Goal: Transaction & Acquisition: Purchase product/service

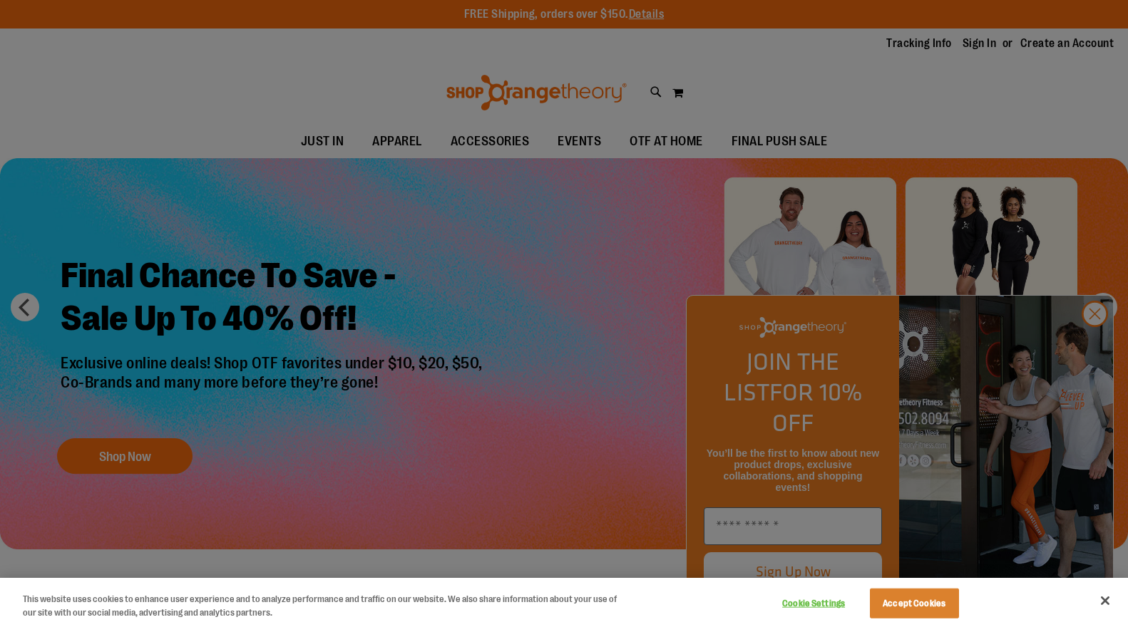
click at [935, 602] on button "Accept Cookies" at bounding box center [914, 604] width 89 height 30
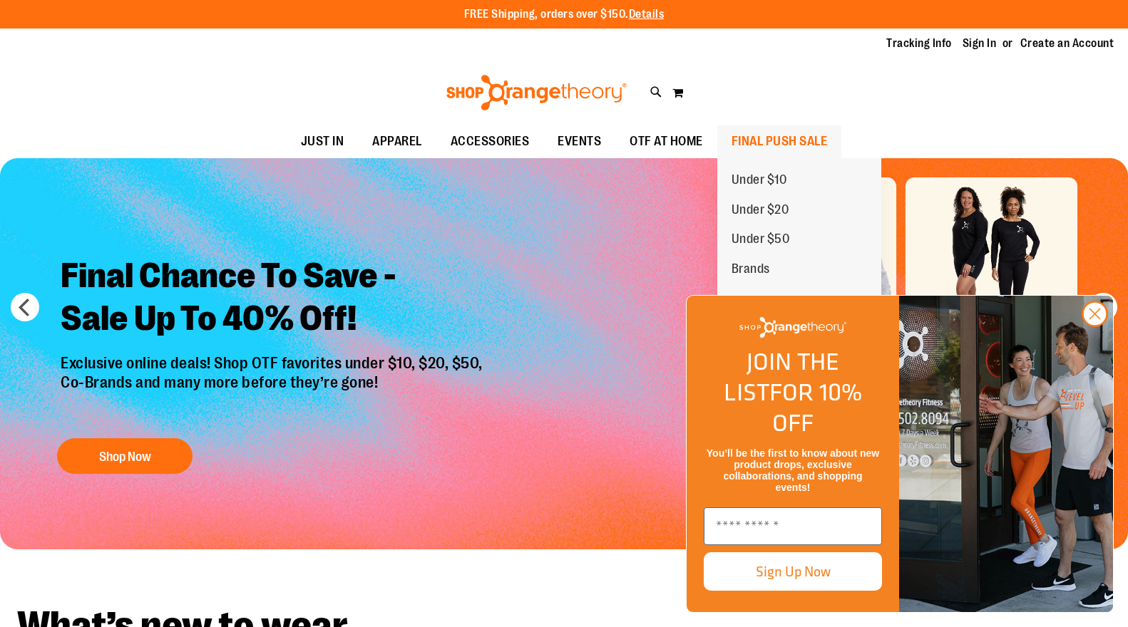
click at [826, 142] on span "FINAL PUSH SALE" at bounding box center [779, 141] width 96 height 32
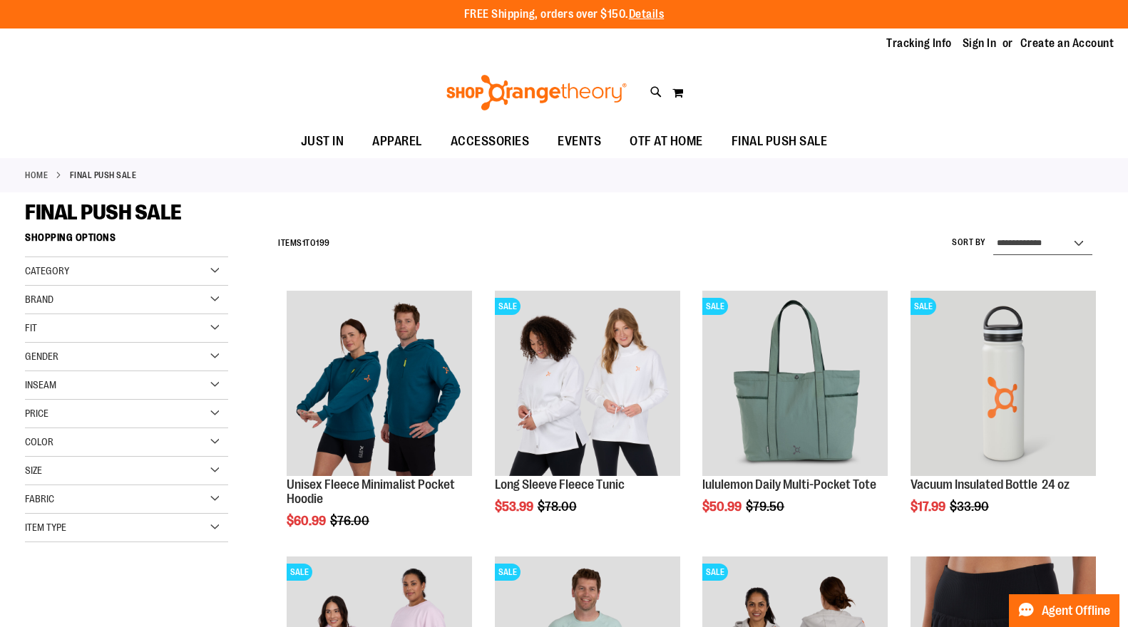
click at [1047, 239] on select "**********" at bounding box center [1042, 243] width 99 height 23
select select "*********"
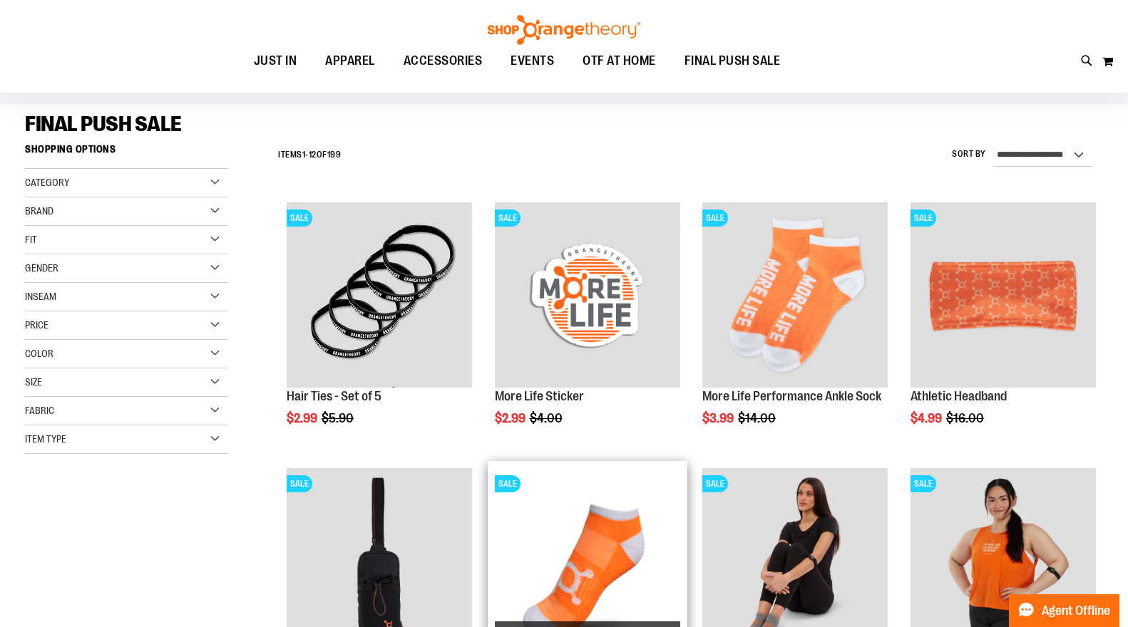
scroll to position [88, 0]
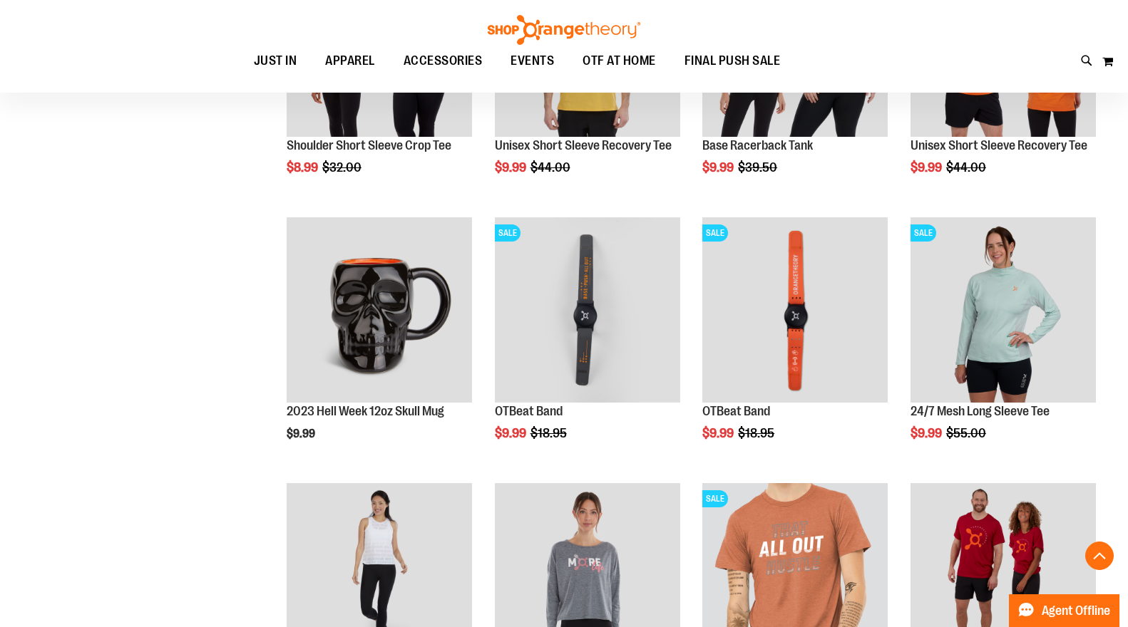
scroll to position [1135, 0]
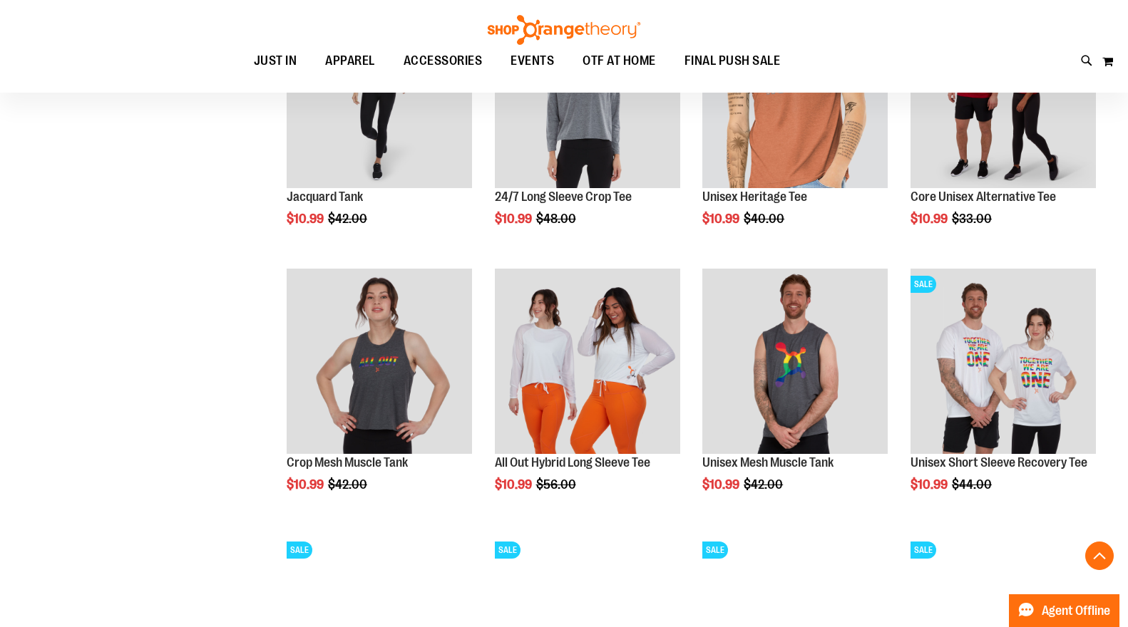
scroll to position [1648, 0]
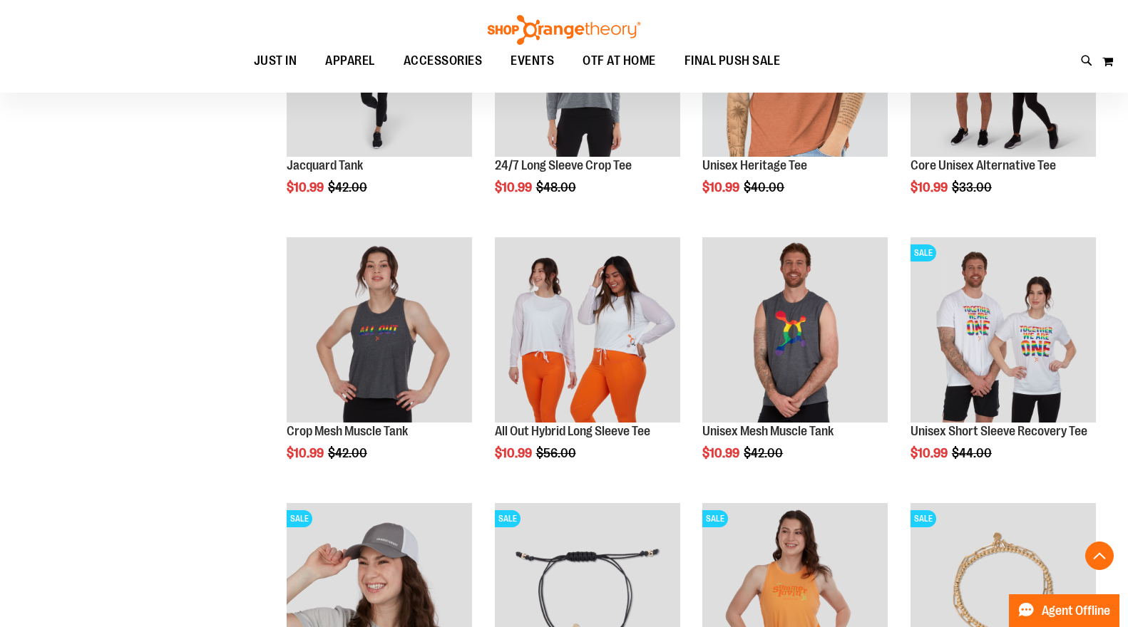
drag, startPoint x: 944, startPoint y: 302, endPoint x: 113, endPoint y: 374, distance: 833.7
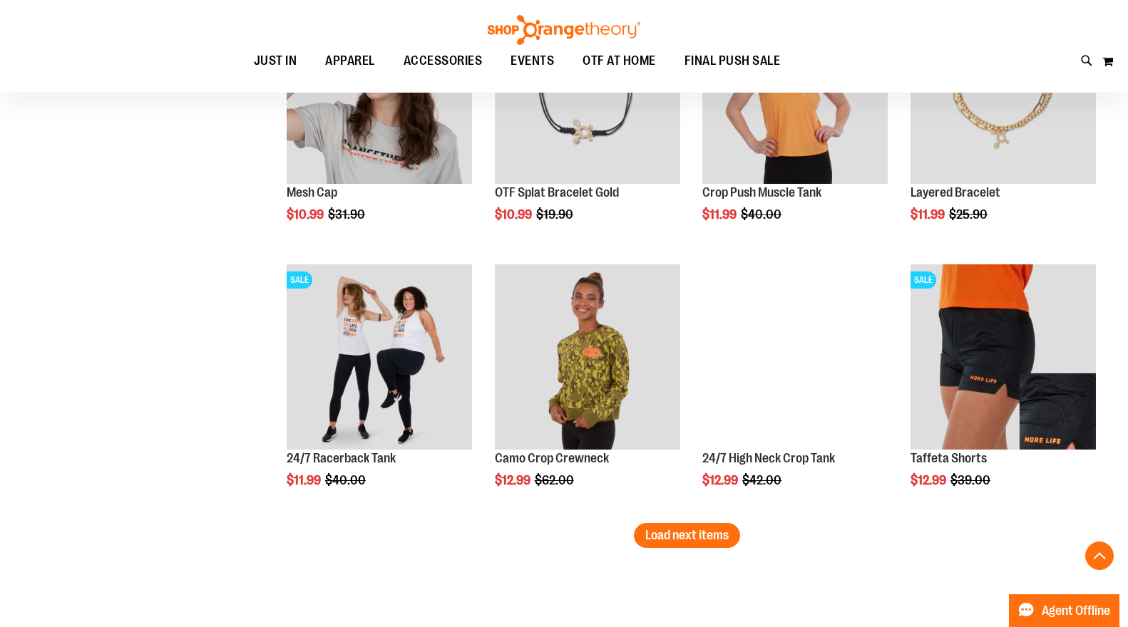
scroll to position [2155, 0]
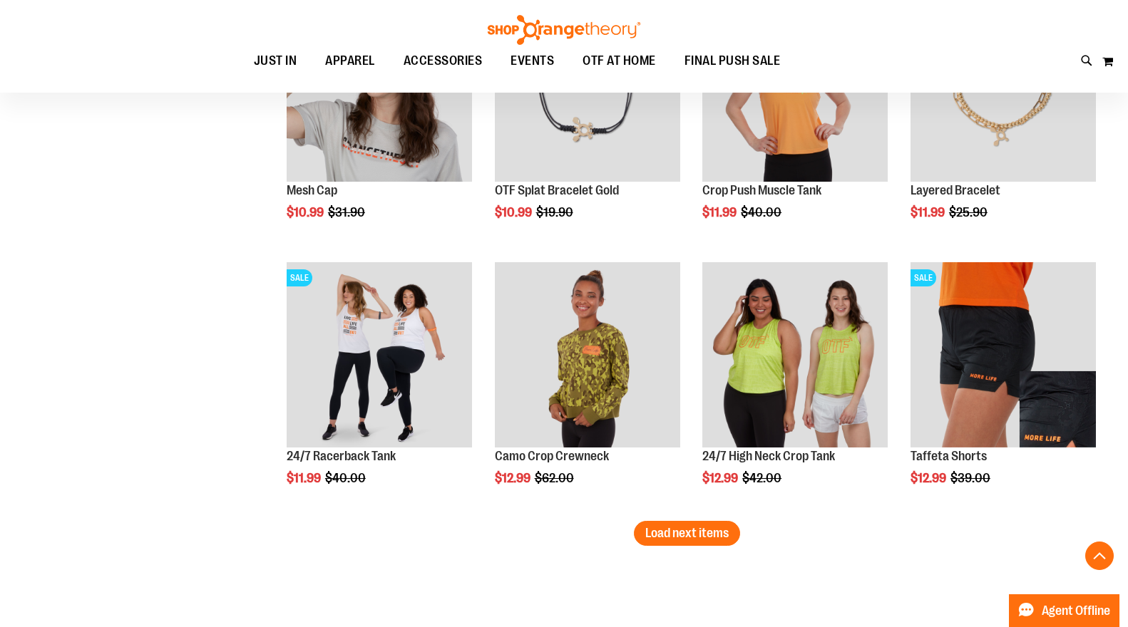
click at [688, 534] on span "Load next items" at bounding box center [686, 533] width 83 height 14
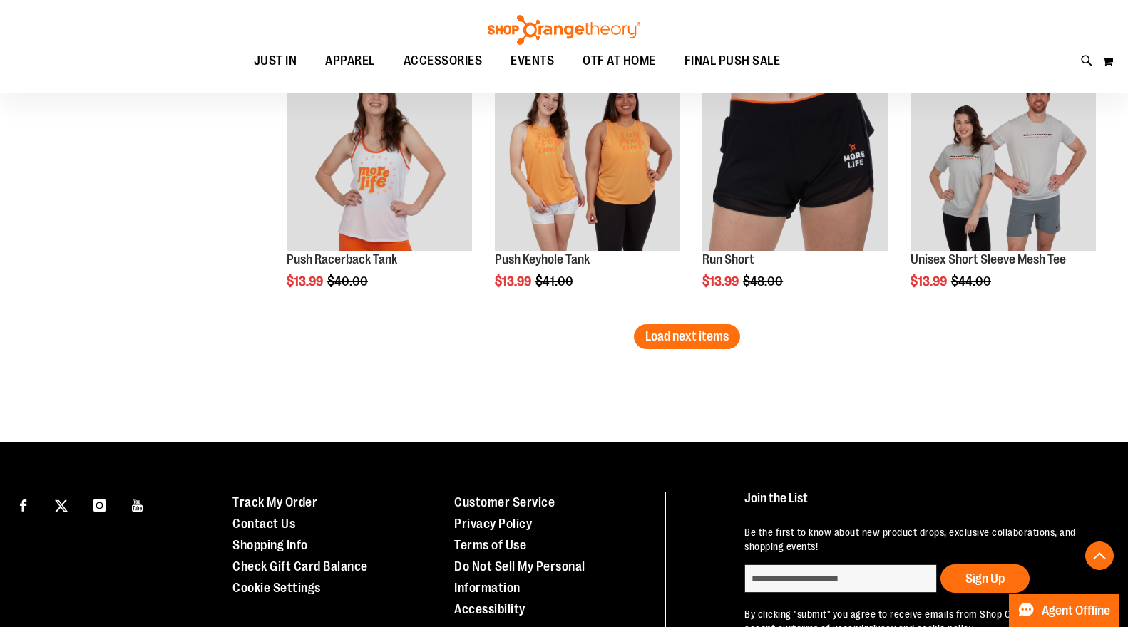
scroll to position [3192, 0]
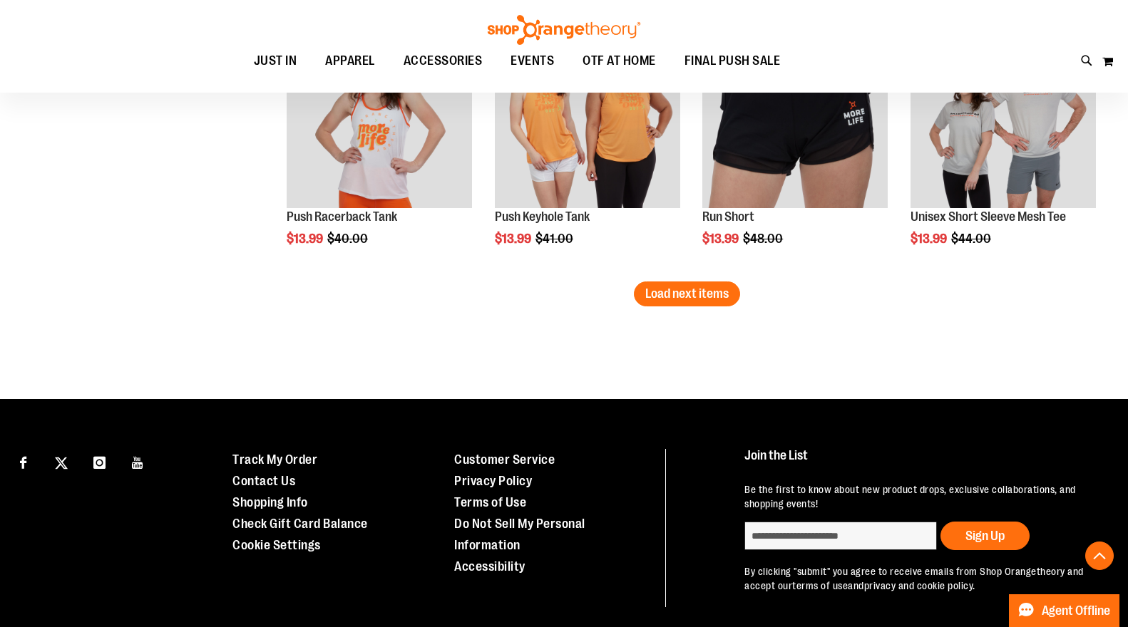
click at [672, 300] on span "Load next items" at bounding box center [686, 294] width 83 height 14
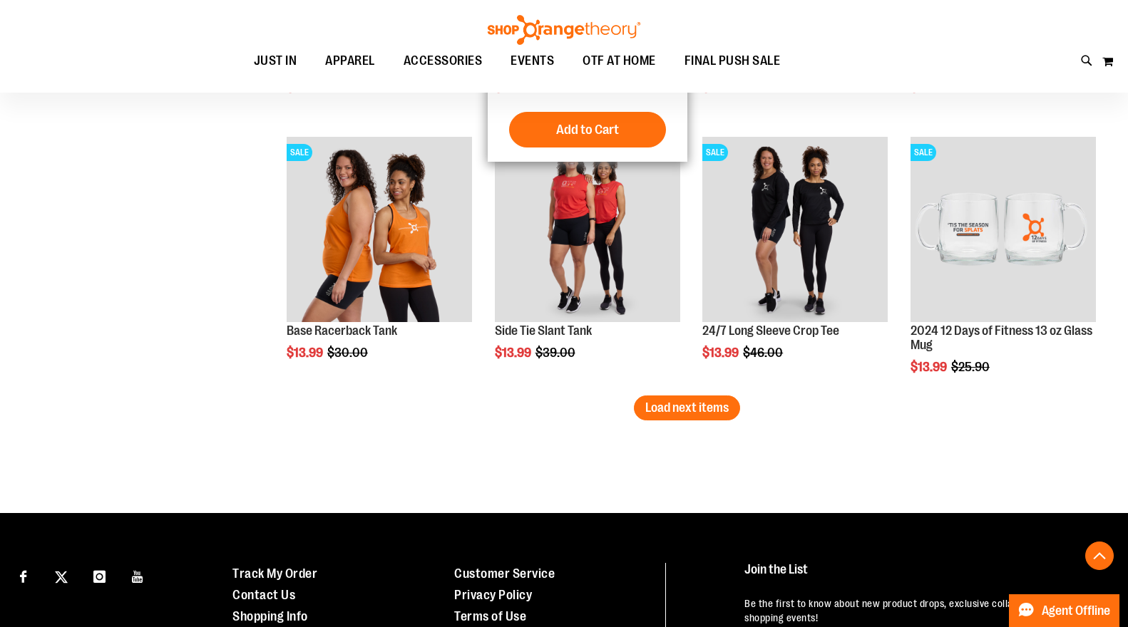
scroll to position [3892, 0]
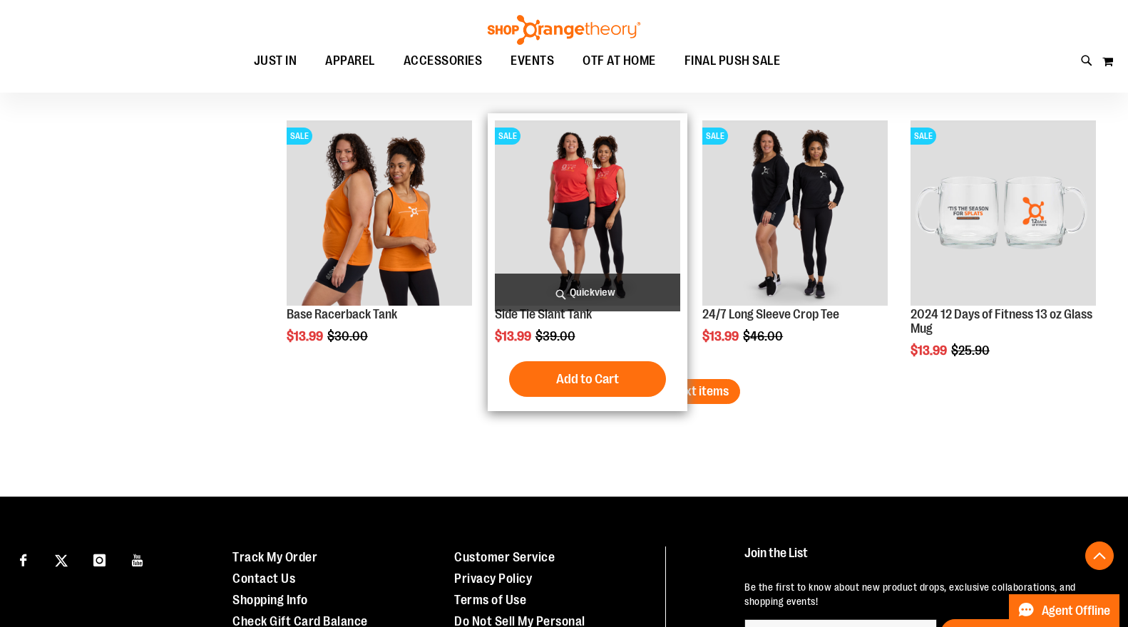
click at [721, 396] on span "Load next items" at bounding box center [686, 391] width 83 height 14
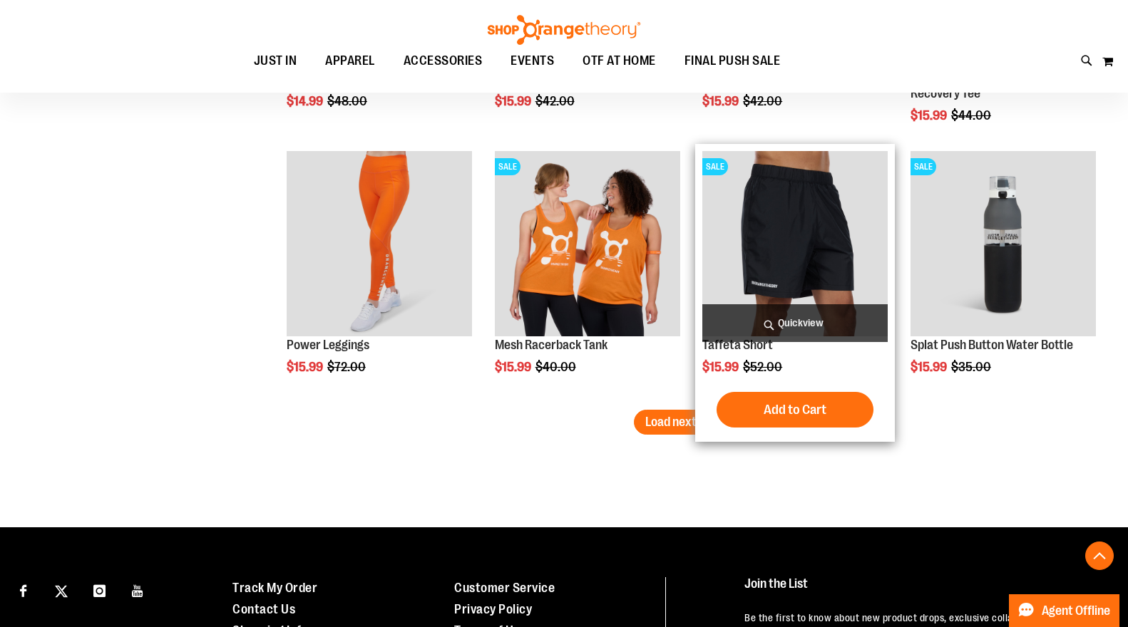
scroll to position [4671, 0]
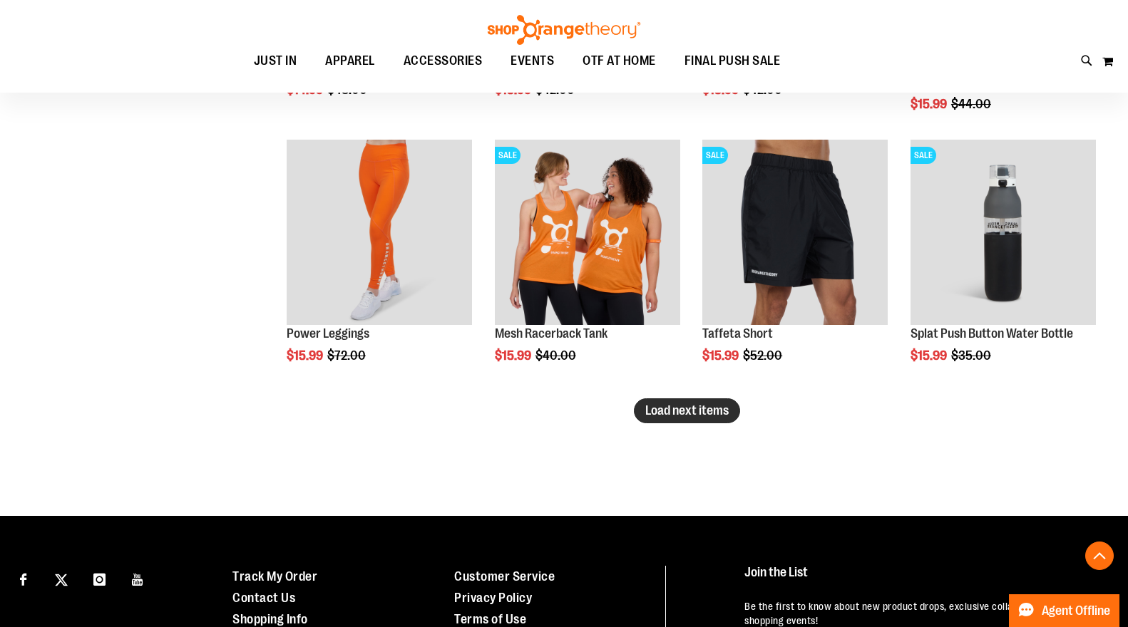
click at [667, 411] on span "Load next items" at bounding box center [686, 410] width 83 height 14
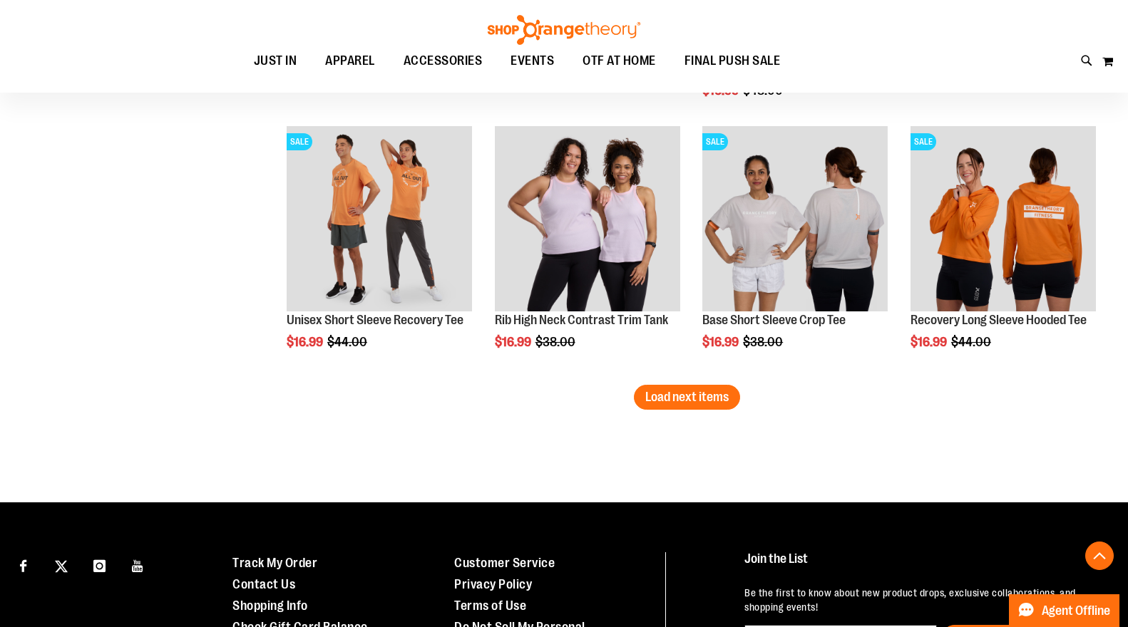
scroll to position [5484, 0]
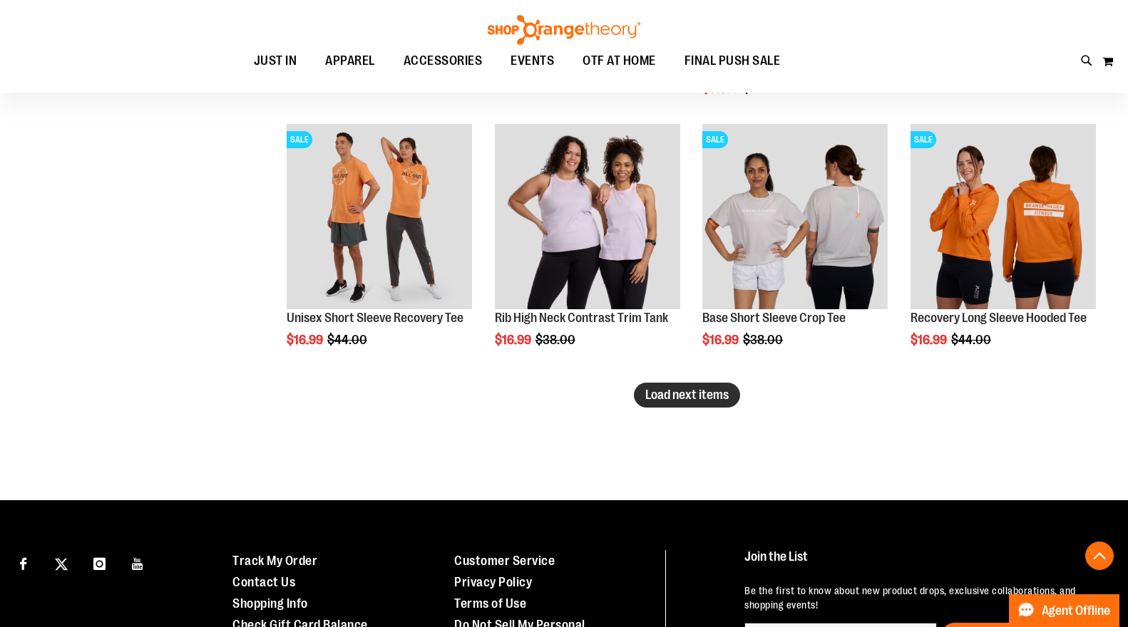
click at [685, 395] on span "Load next items" at bounding box center [686, 395] width 83 height 14
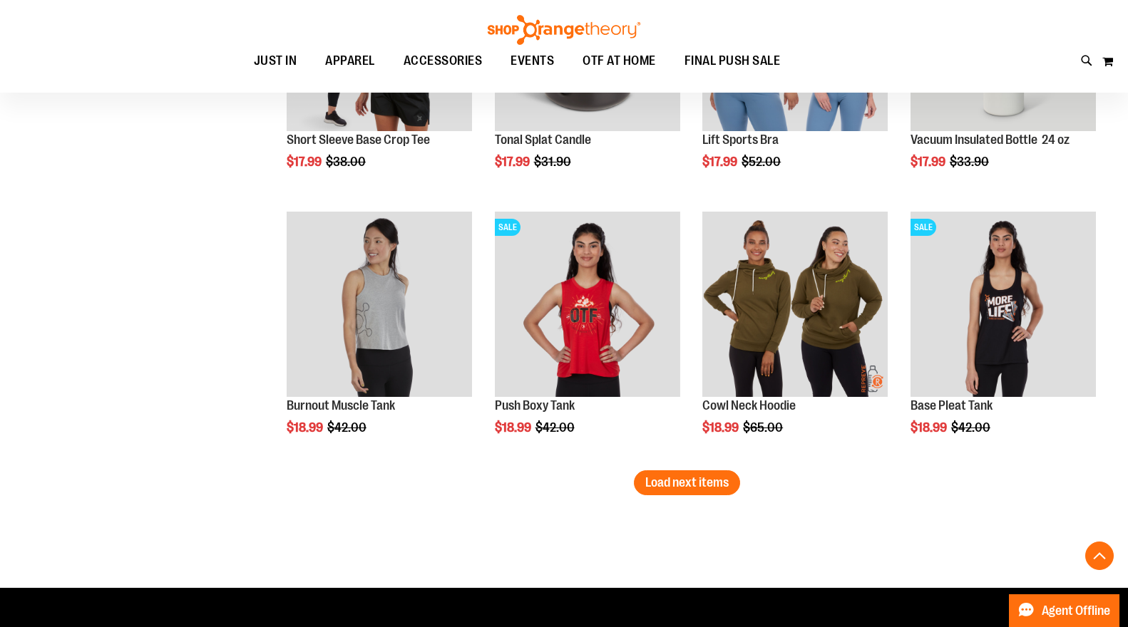
scroll to position [6203, 0]
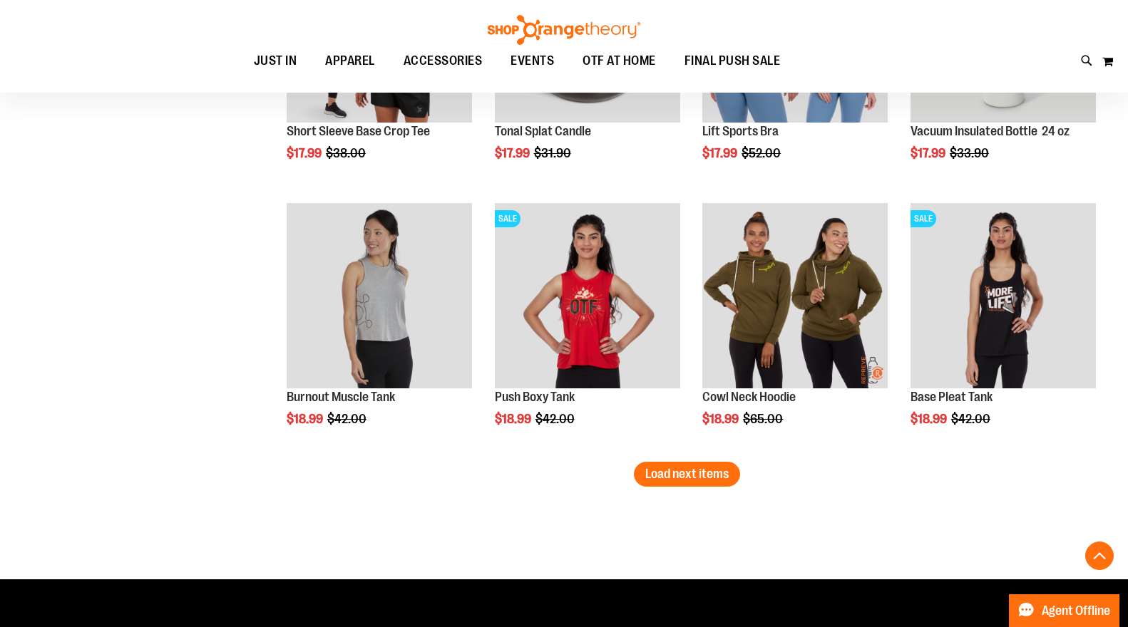
click at [692, 471] on span "Load next items" at bounding box center [686, 474] width 83 height 14
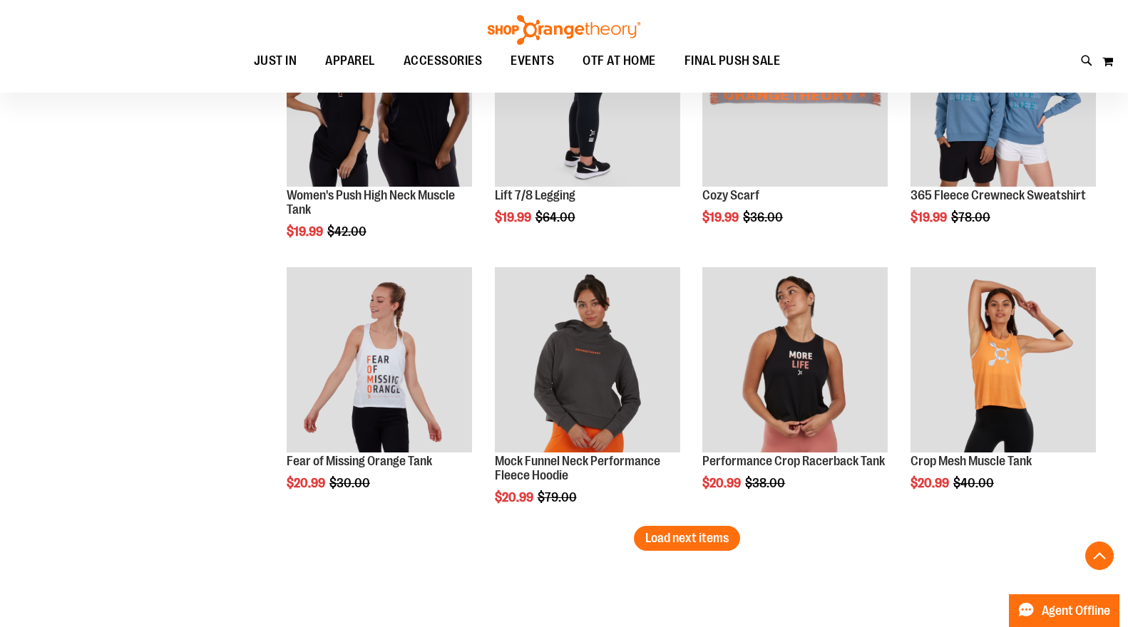
scroll to position [6965, 0]
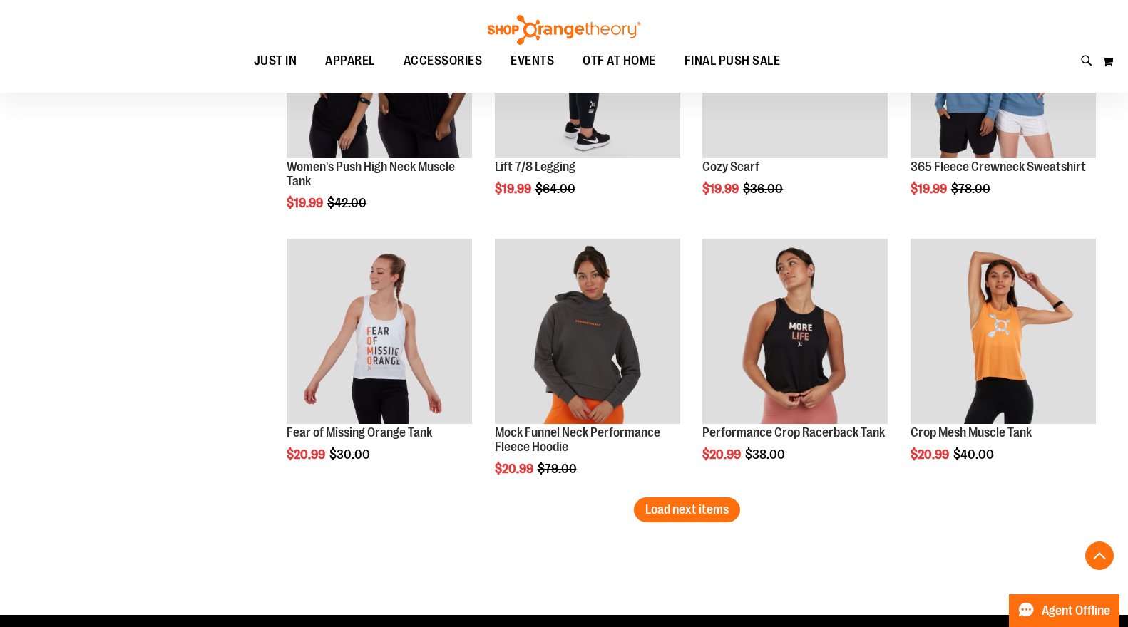
click at [699, 513] on span "Load next items" at bounding box center [686, 510] width 83 height 14
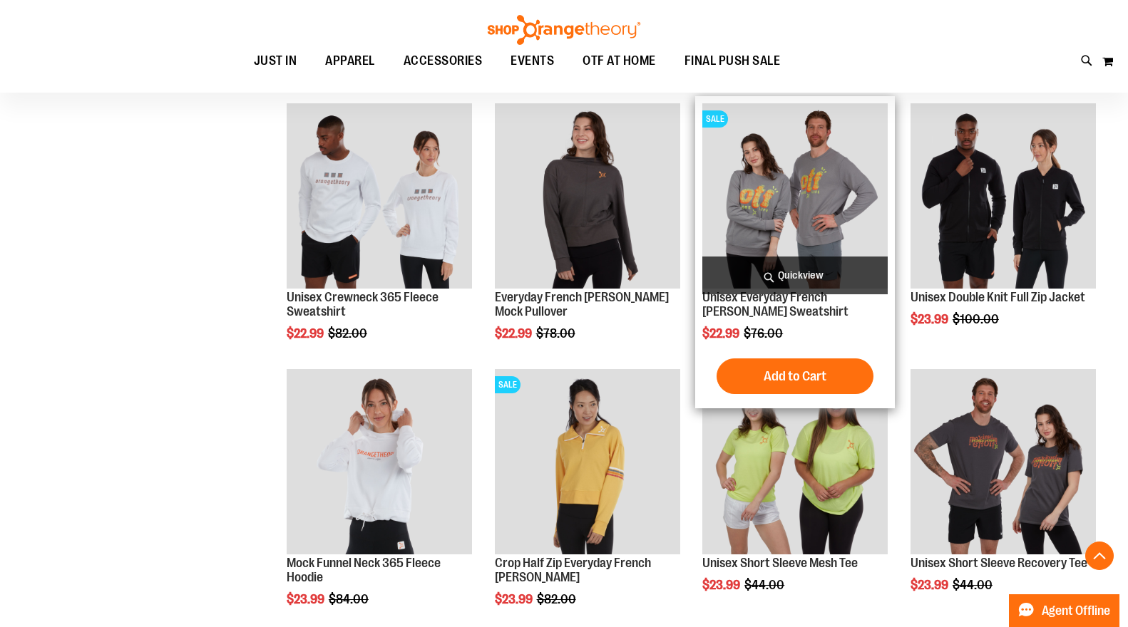
scroll to position [7635, 0]
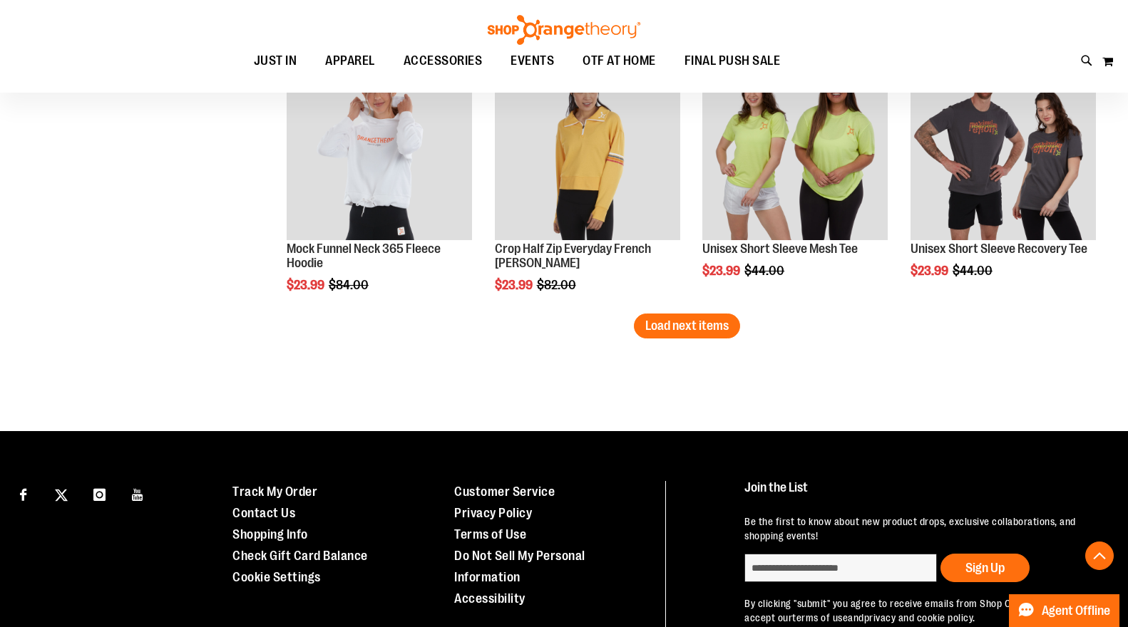
scroll to position [7973, 0]
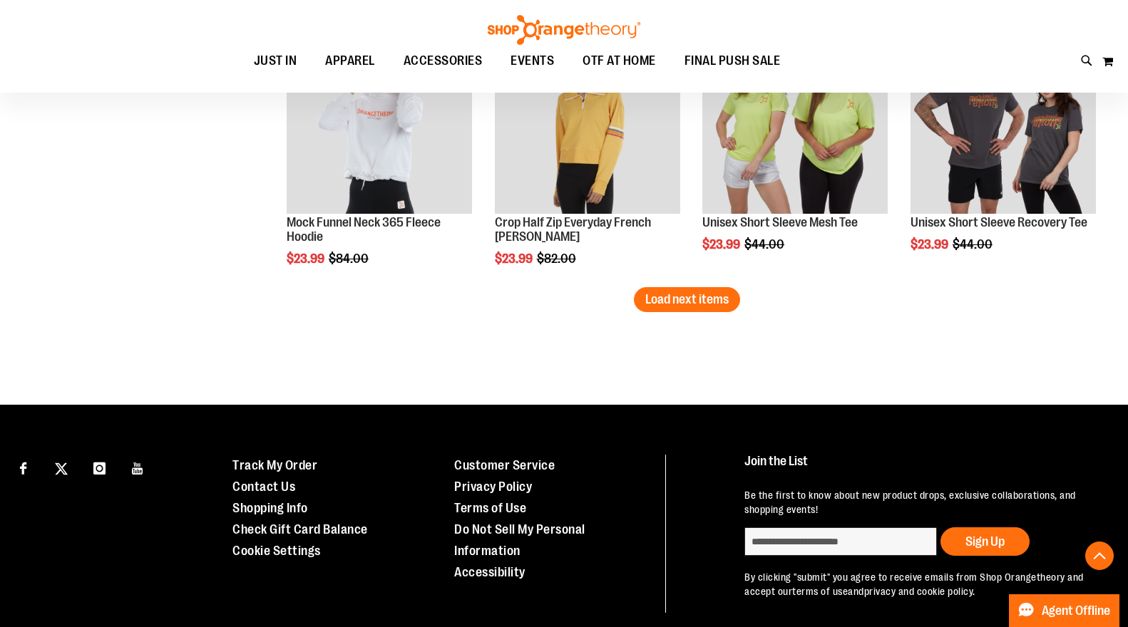
click at [711, 304] on span "Load next items" at bounding box center [686, 299] width 83 height 14
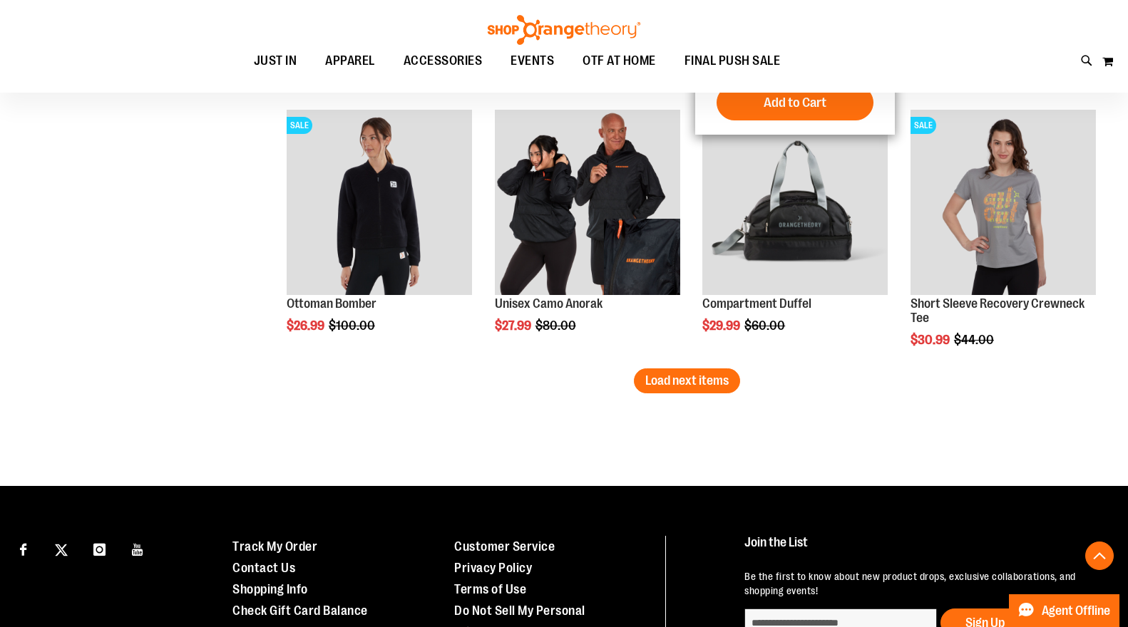
scroll to position [8696, 0]
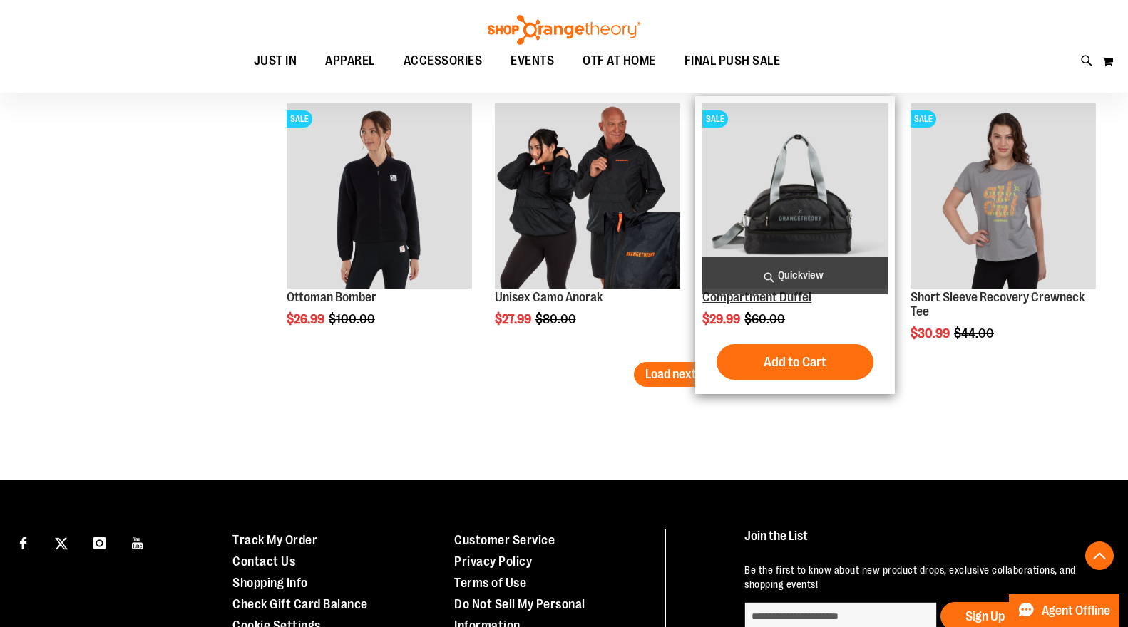
click at [656, 385] on button "Load next items" at bounding box center [687, 374] width 106 height 25
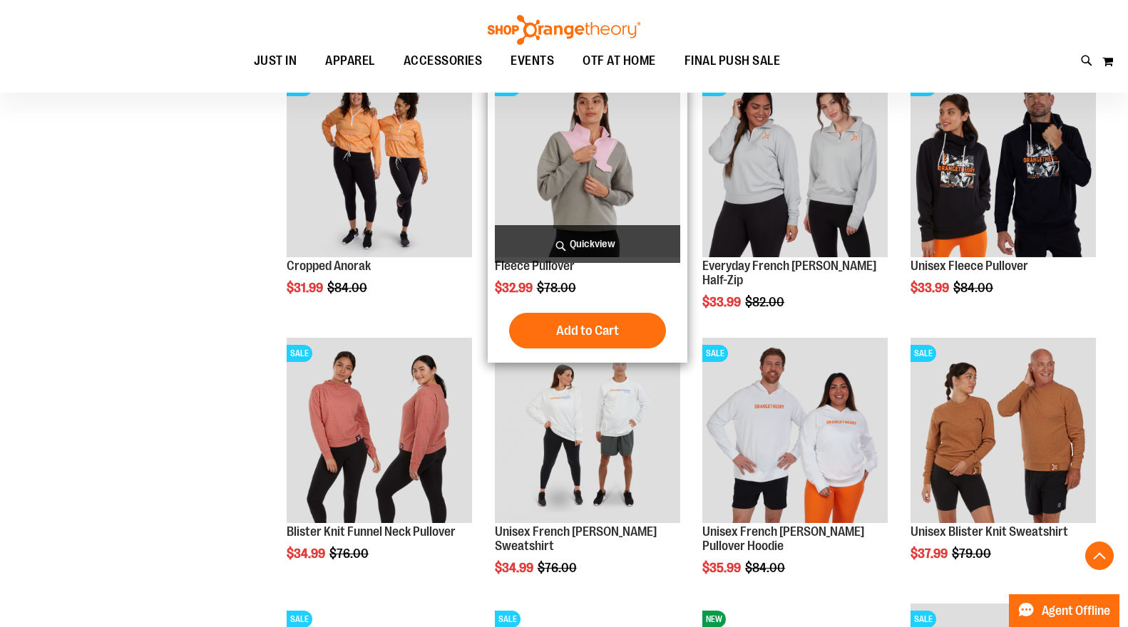
scroll to position [8996, 0]
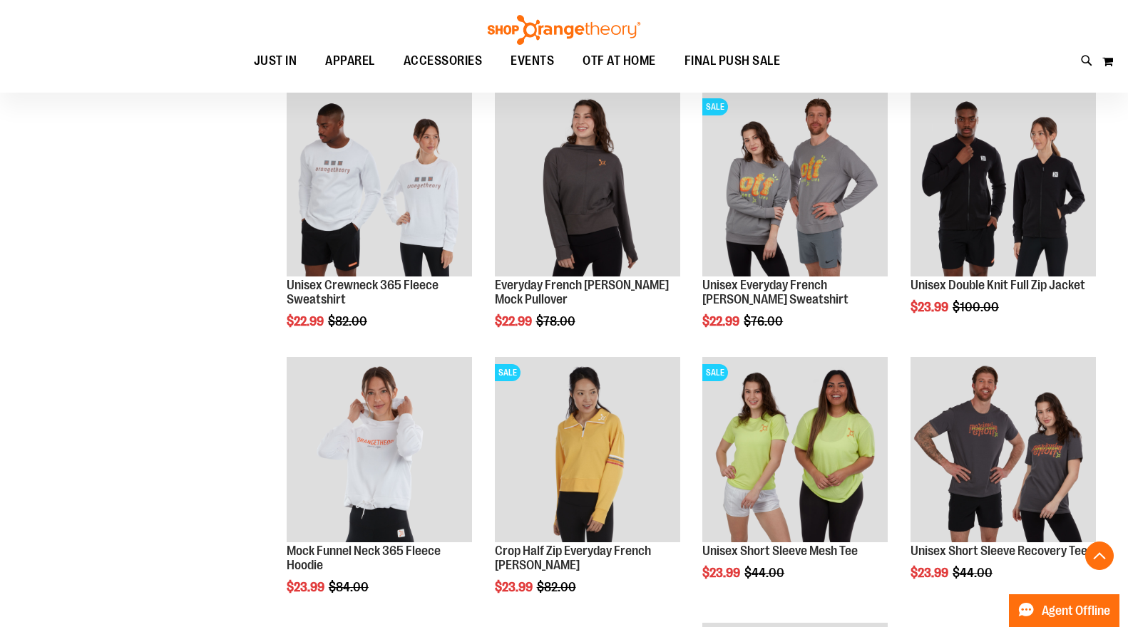
scroll to position [7397, 0]
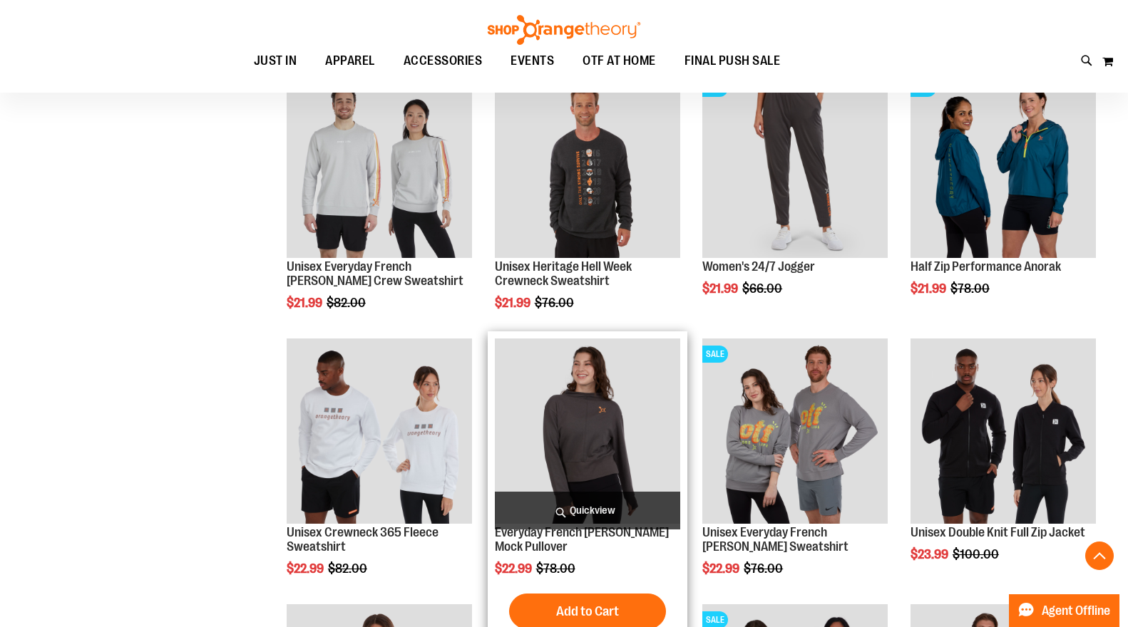
click at [341, 65] on span "APPAREL" at bounding box center [350, 61] width 50 height 32
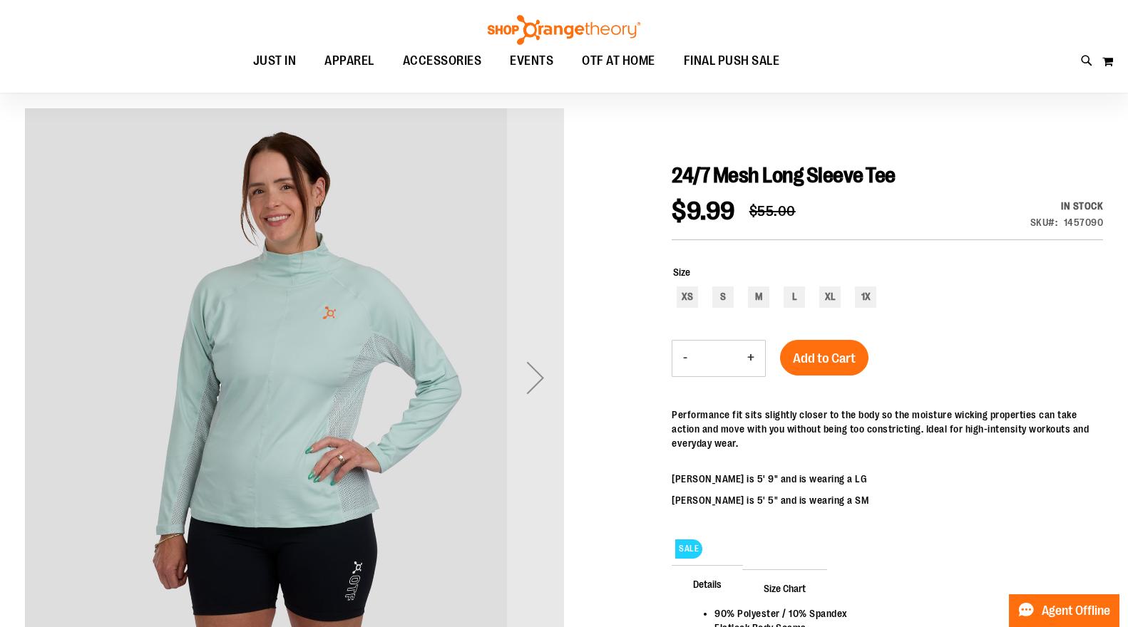
scroll to position [101, 0]
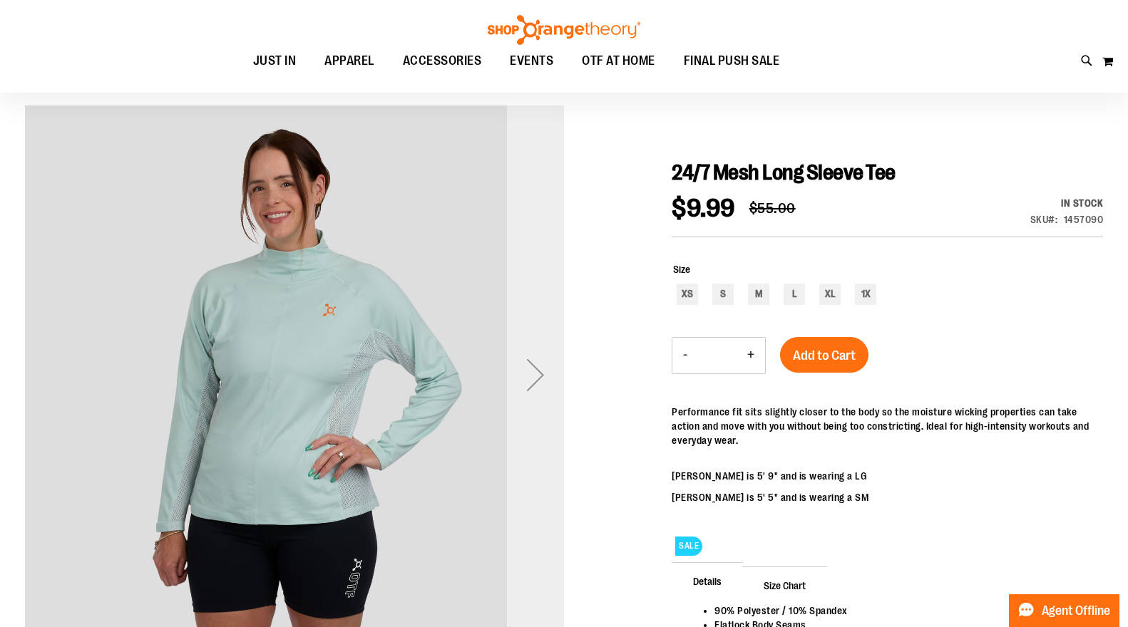
click at [538, 391] on div "Next" at bounding box center [535, 374] width 57 height 57
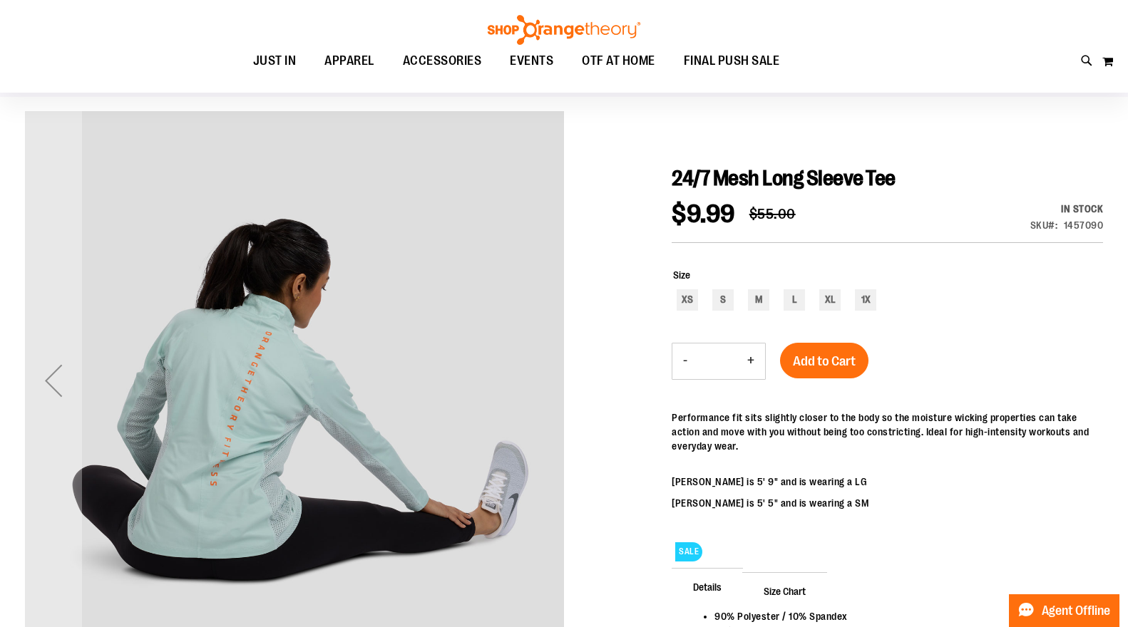
scroll to position [118, 0]
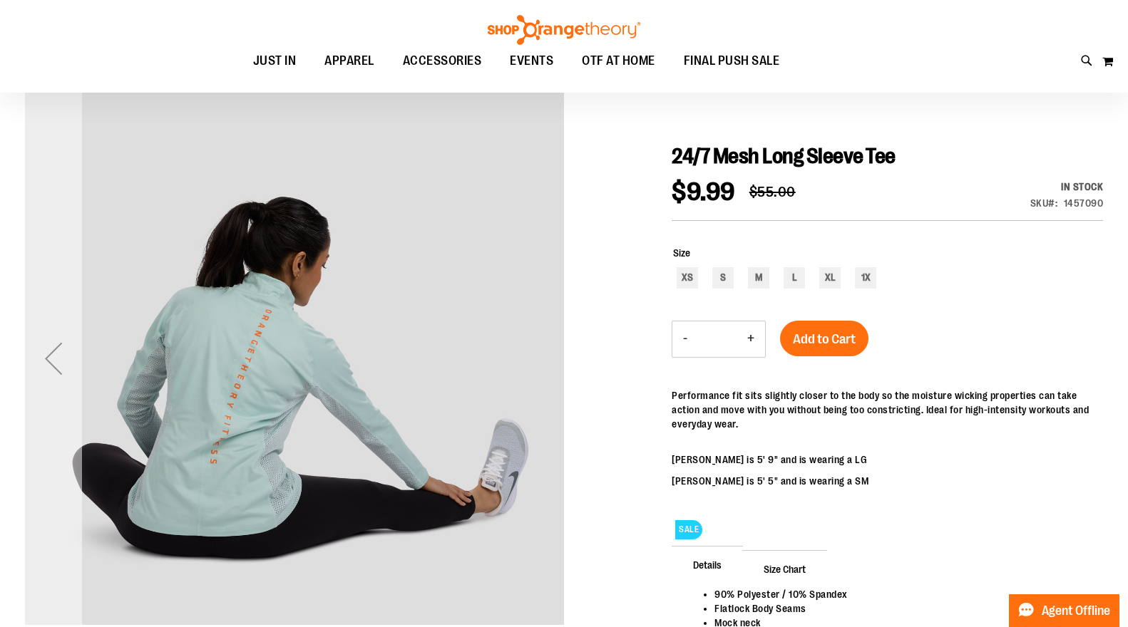
click at [58, 356] on div "Previous" at bounding box center [53, 358] width 57 height 57
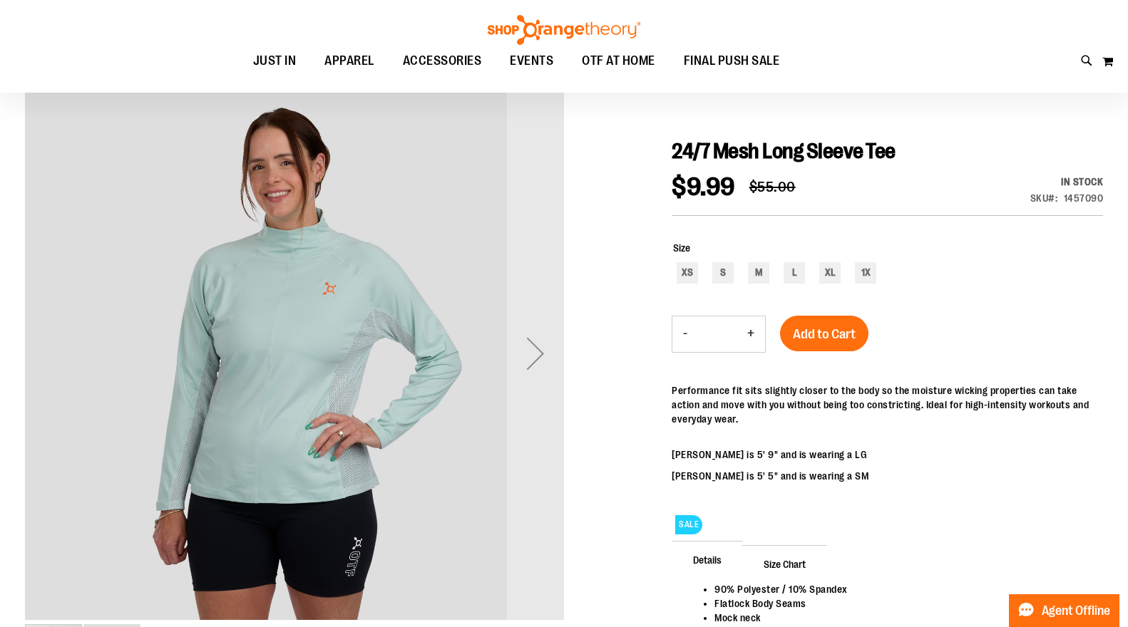
scroll to position [122, 0]
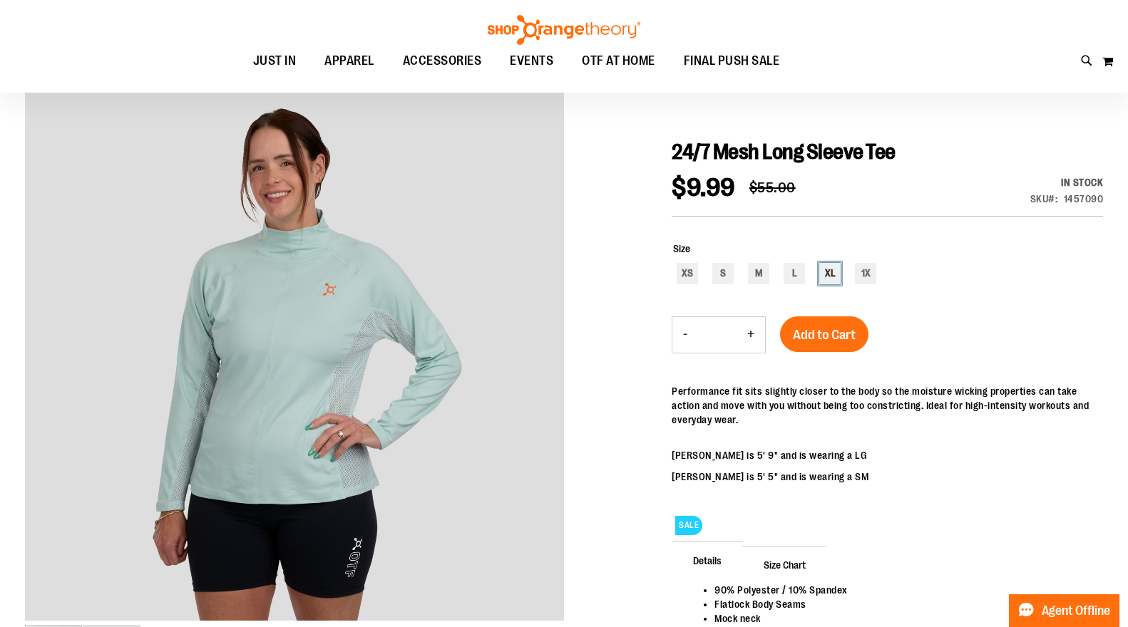
click at [823, 280] on div "XL" at bounding box center [829, 273] width 21 height 21
type input "***"
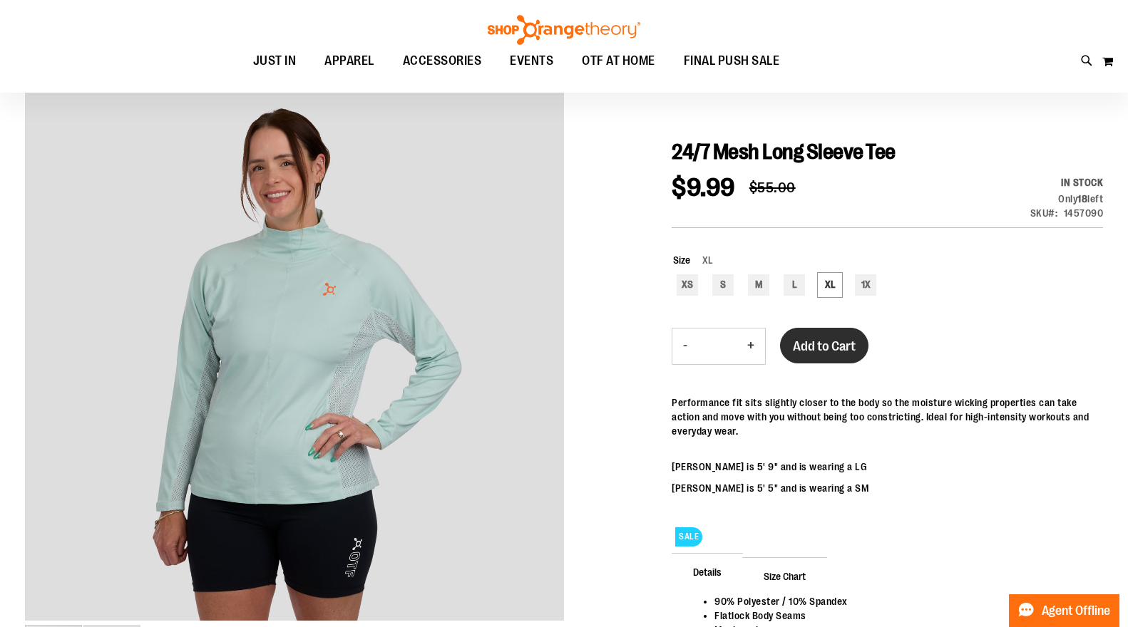
click at [815, 347] on span "Add to Cart" at bounding box center [824, 347] width 63 height 16
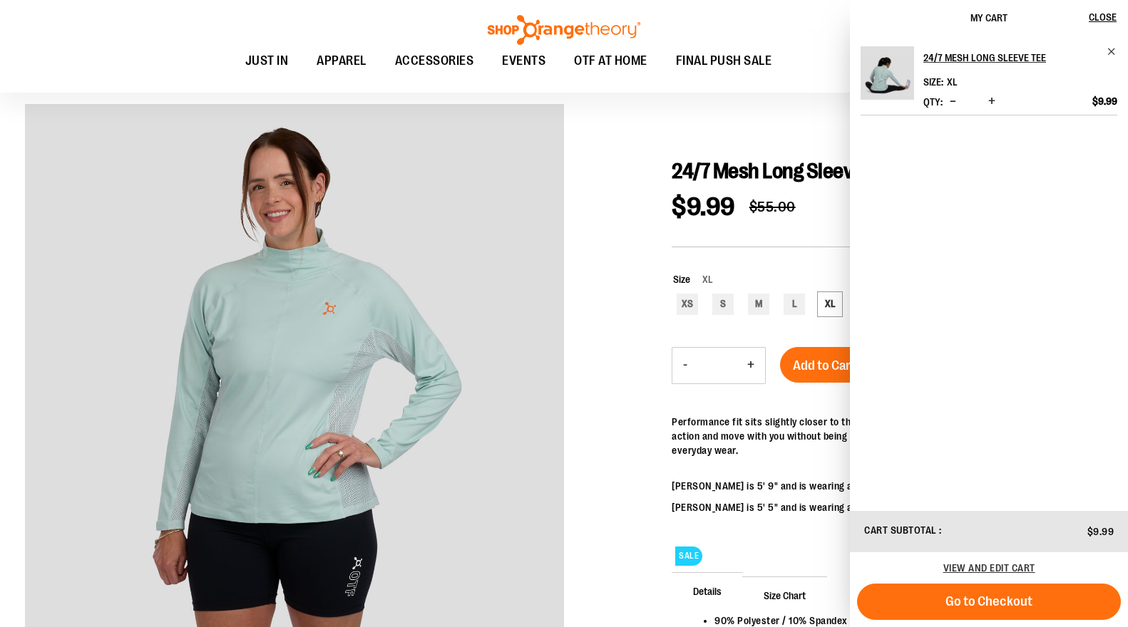
scroll to position [55, 0]
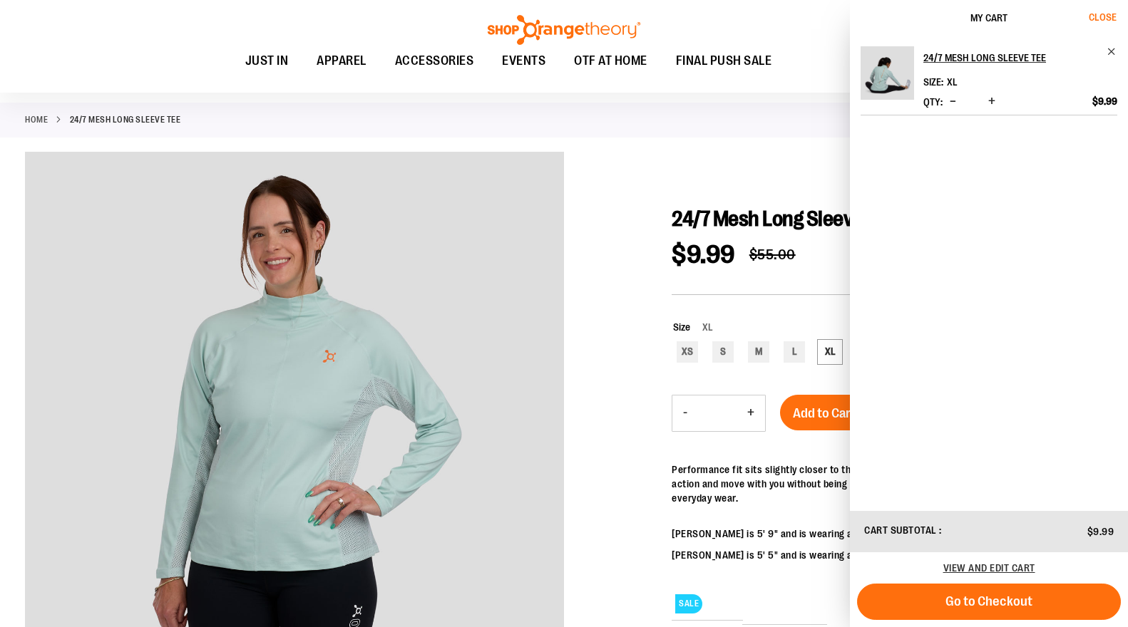
click at [1104, 23] on button "Close" at bounding box center [1108, 18] width 38 height 36
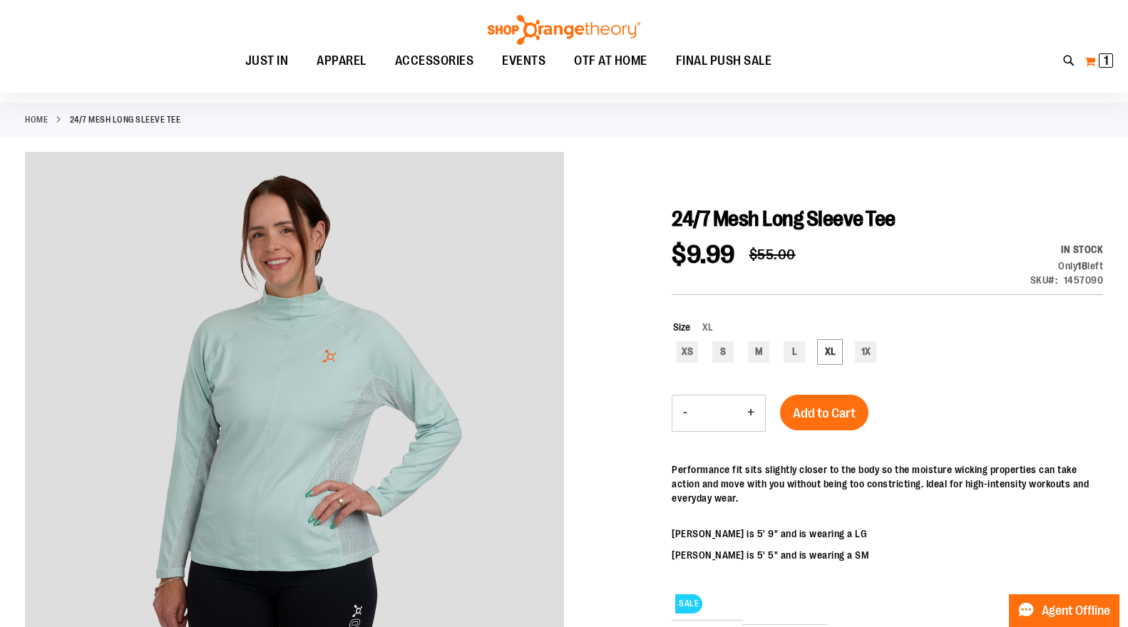
click at [1096, 63] on button "My Cart 1 1 items" at bounding box center [1099, 61] width 30 height 23
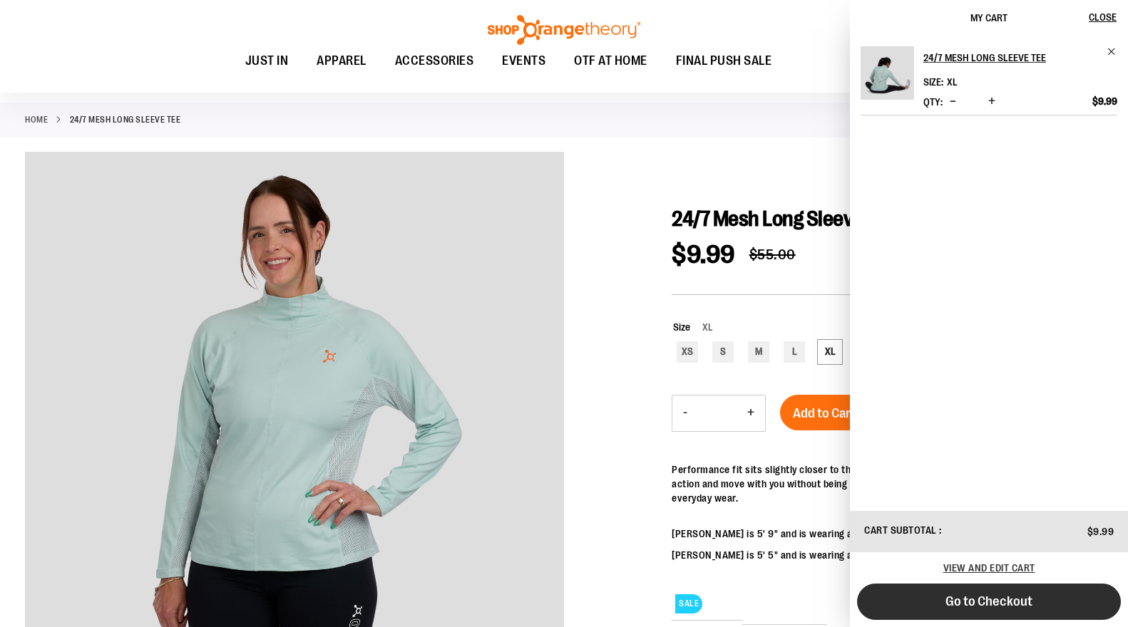
click at [925, 607] on button "Go to Checkout" at bounding box center [989, 602] width 264 height 36
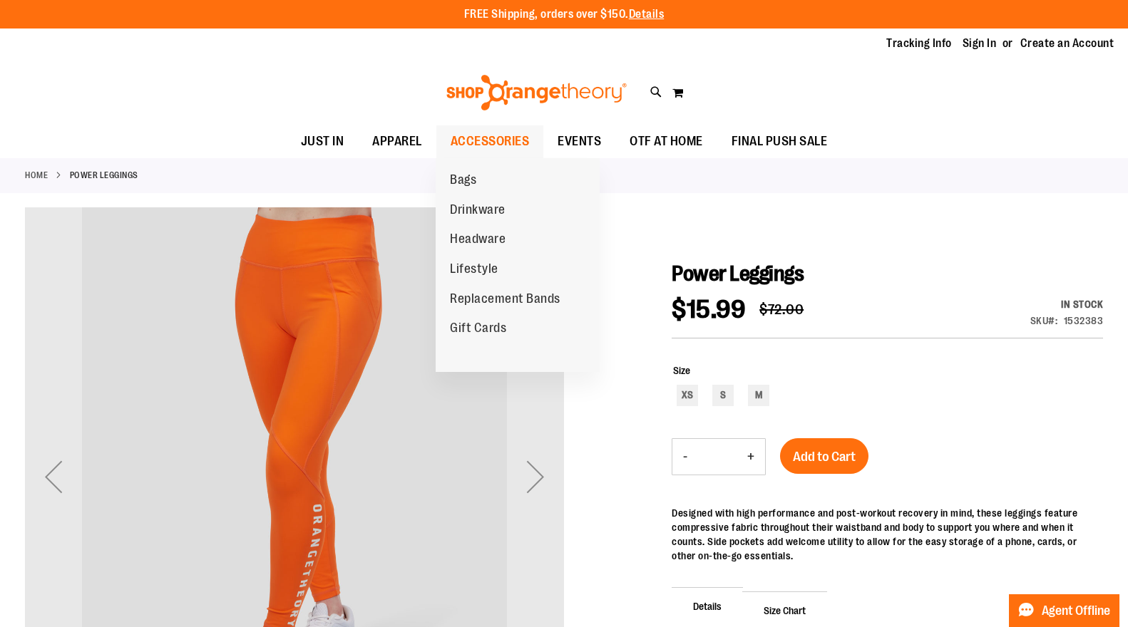
scroll to position [16, 0]
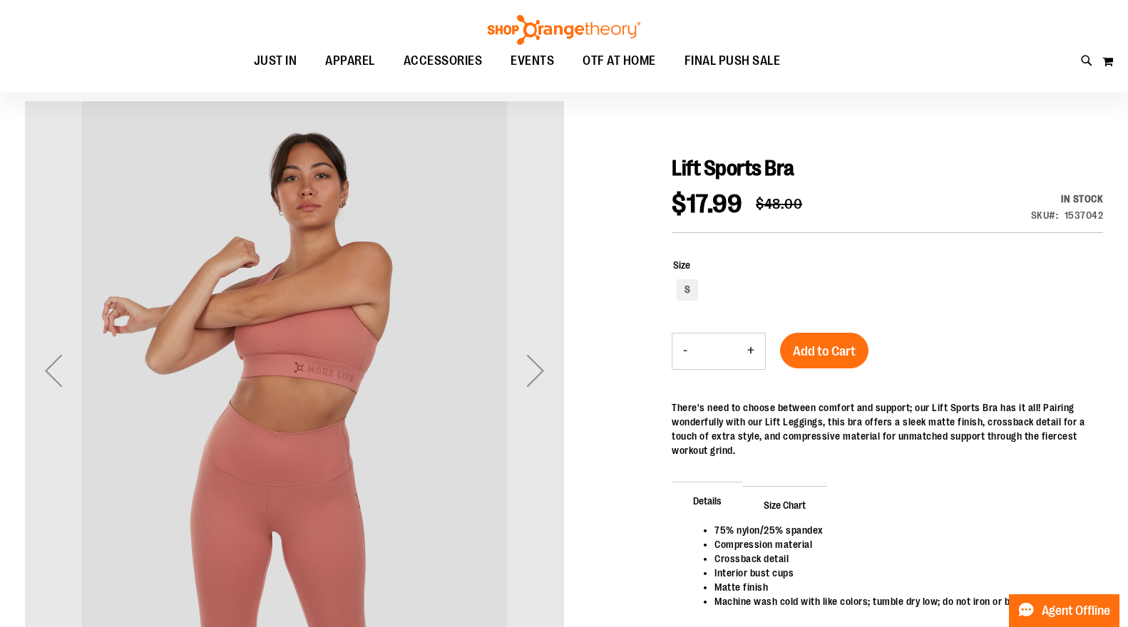
scroll to position [108, 0]
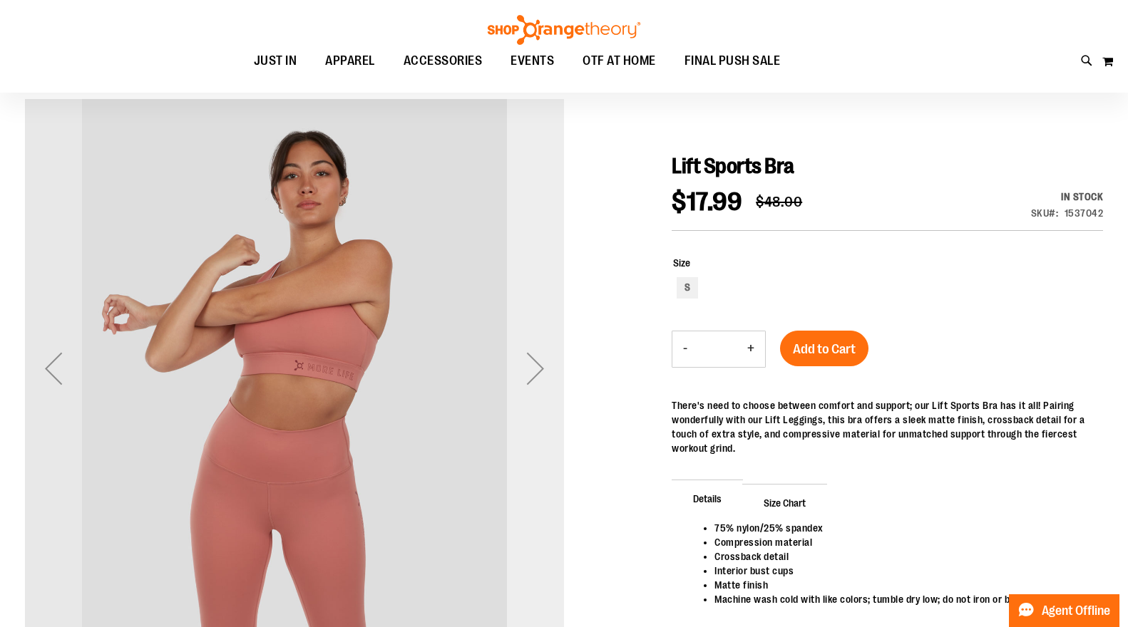
click at [535, 374] on div "Next" at bounding box center [535, 368] width 57 height 57
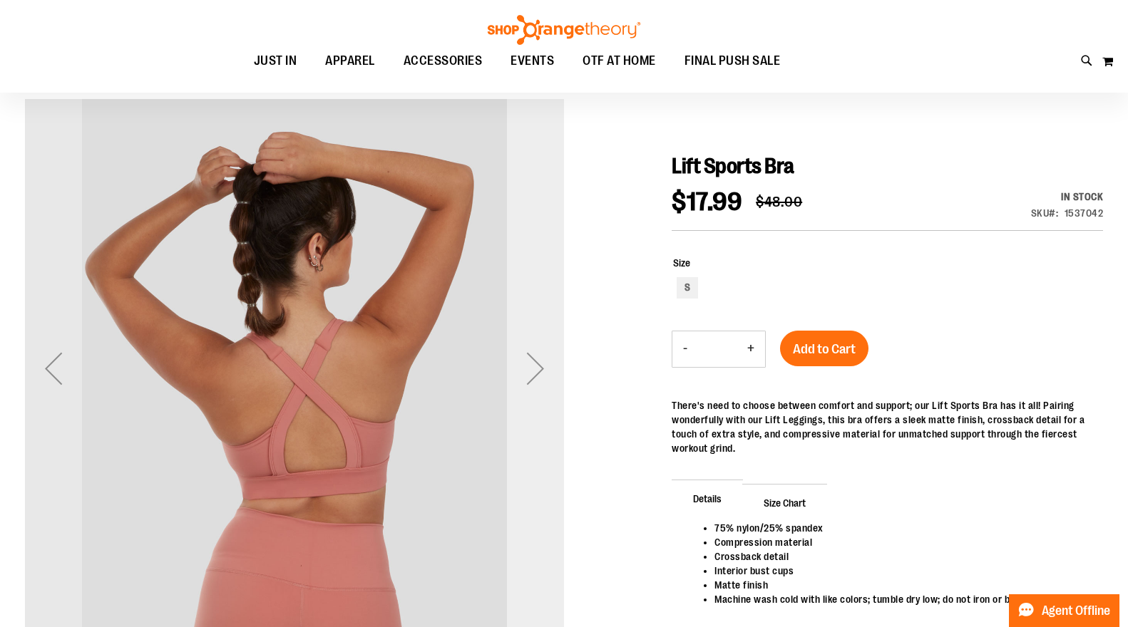
click at [535, 374] on div "Next" at bounding box center [535, 368] width 57 height 57
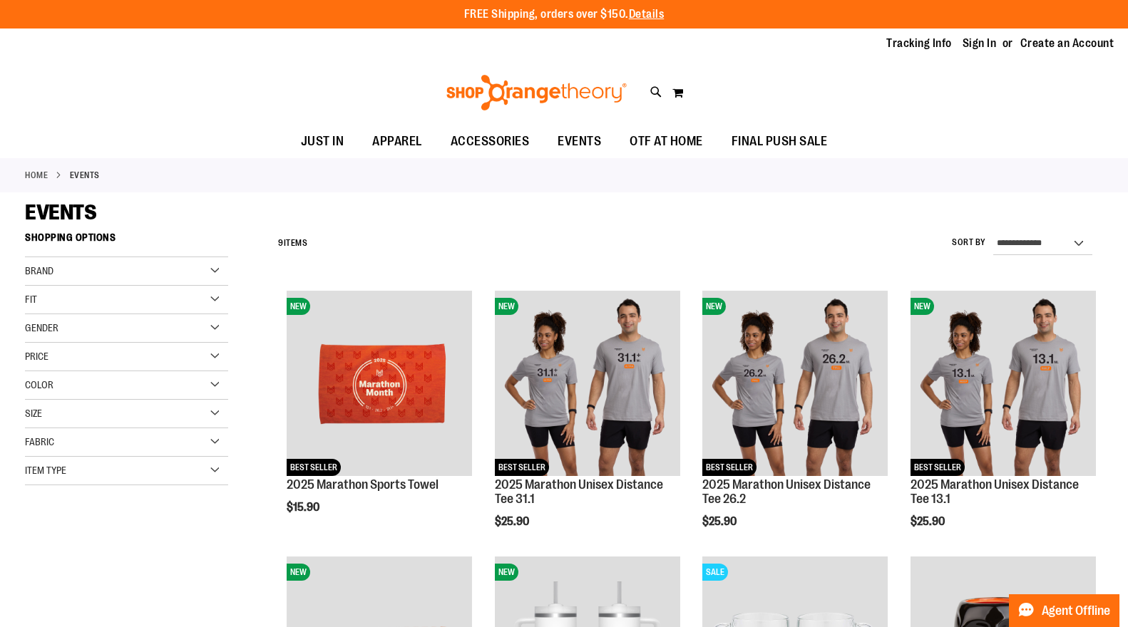
click at [401, 134] on span "APPAREL" at bounding box center [397, 141] width 50 height 32
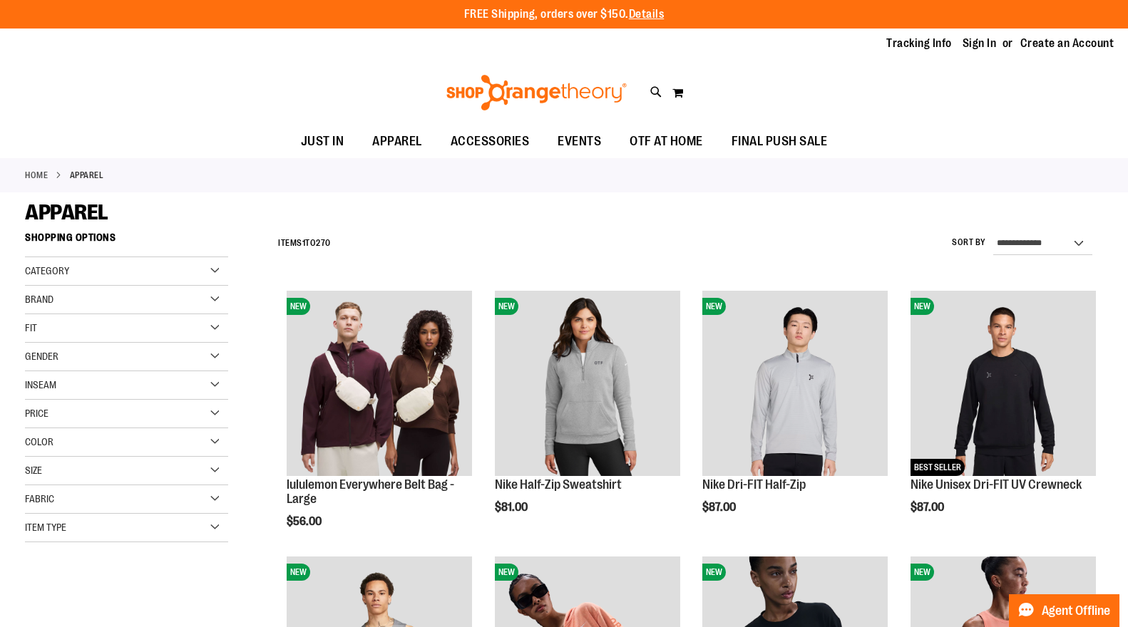
click at [130, 523] on div "Item Type" at bounding box center [126, 528] width 203 height 29
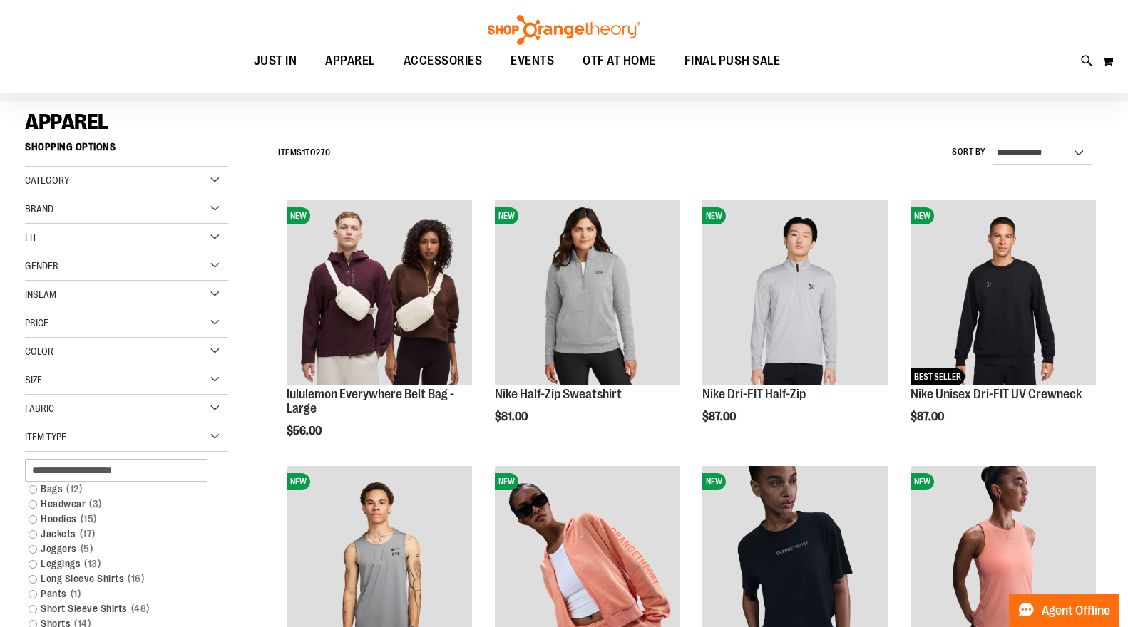
scroll to position [98, 0]
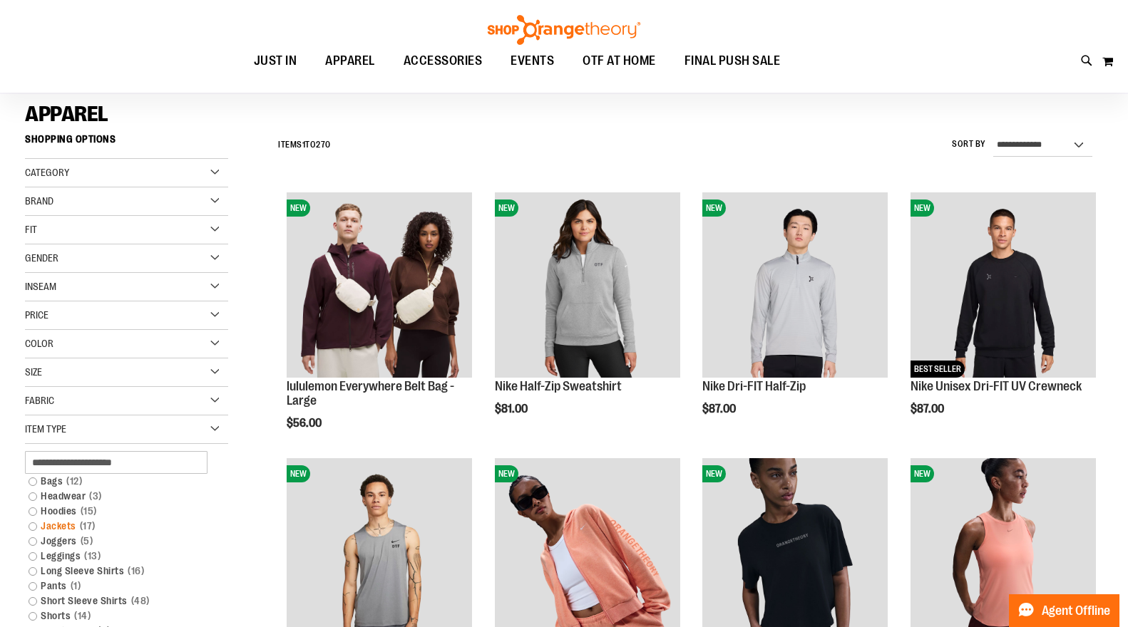
click at [195, 430] on div "Item Type" at bounding box center [126, 430] width 203 height 29
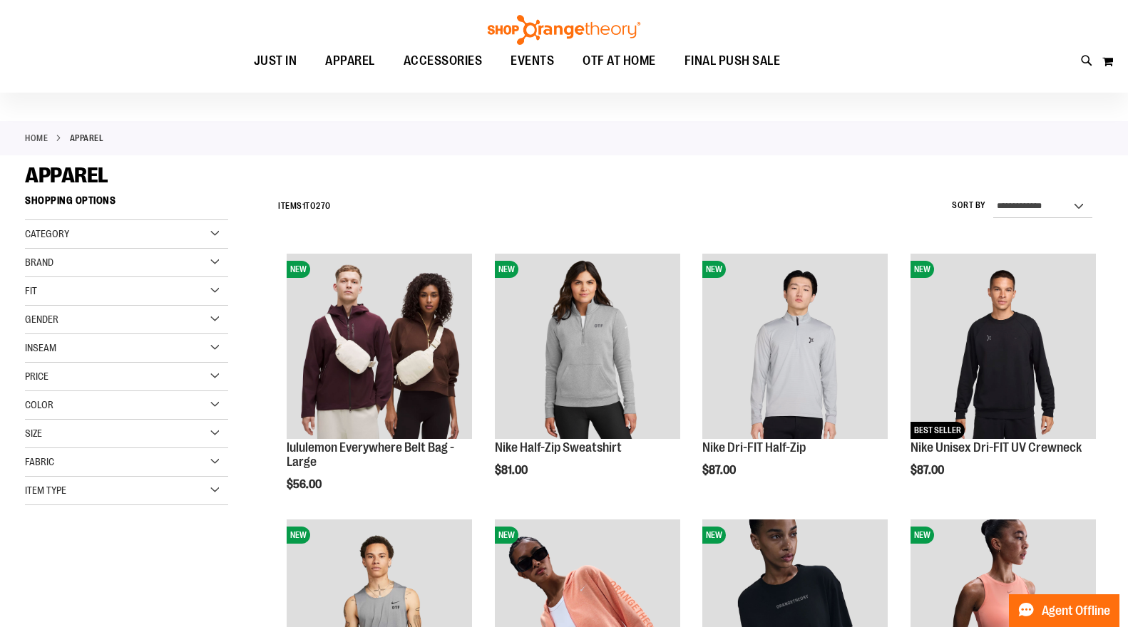
scroll to position [29, 0]
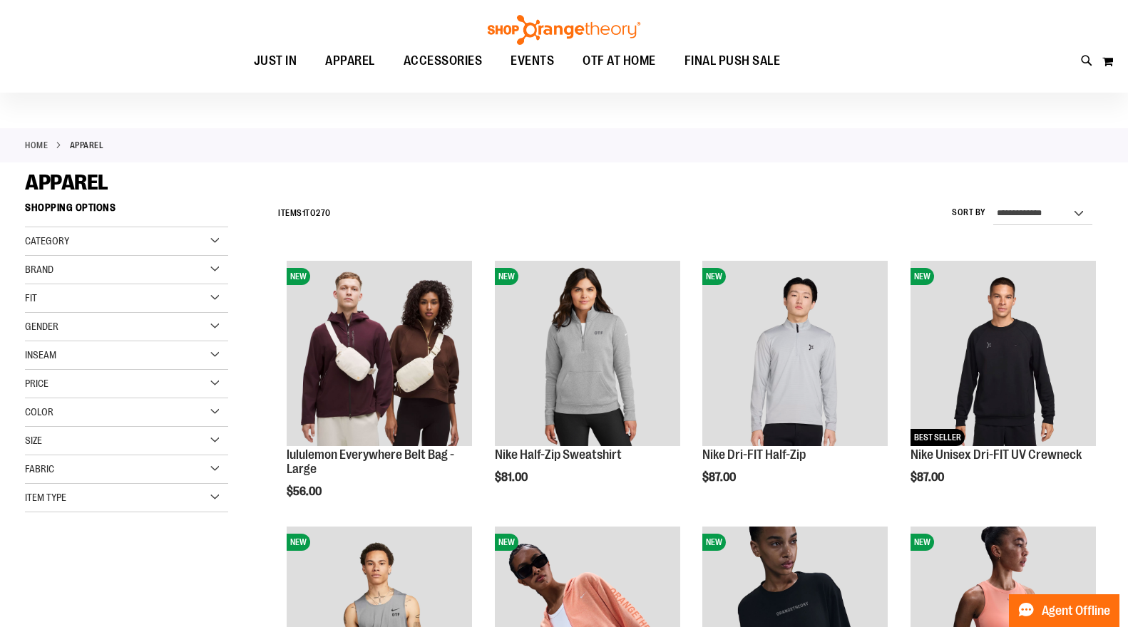
click at [205, 246] on div "Category" at bounding box center [126, 241] width 203 height 29
click at [32, 271] on link "WOMEN" at bounding box center [118, 270] width 195 height 15
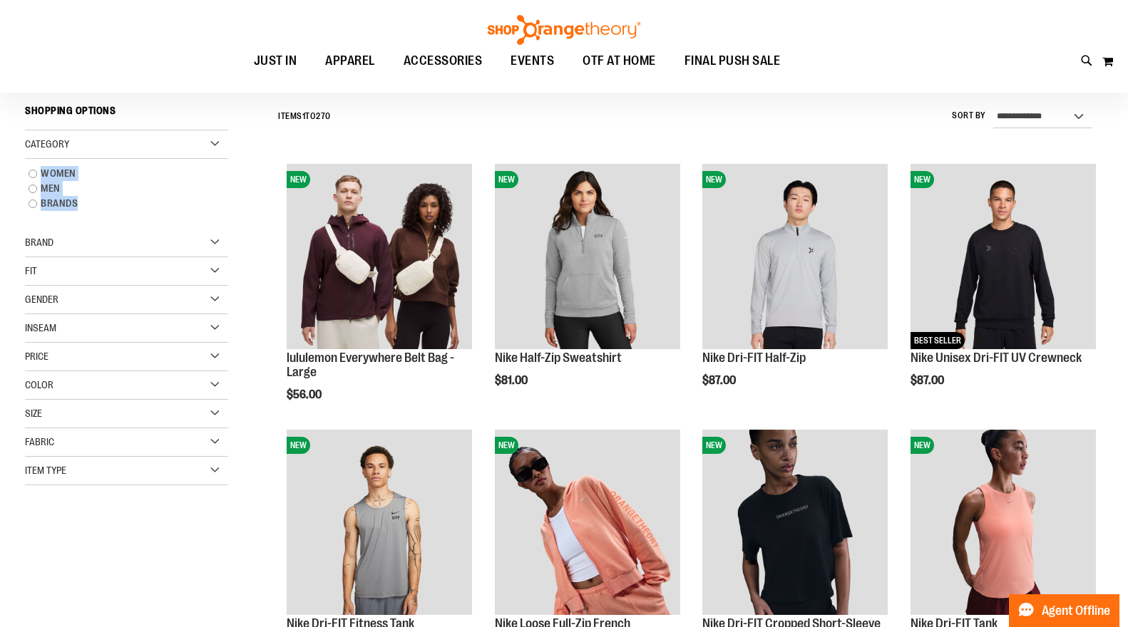
scroll to position [133, 0]
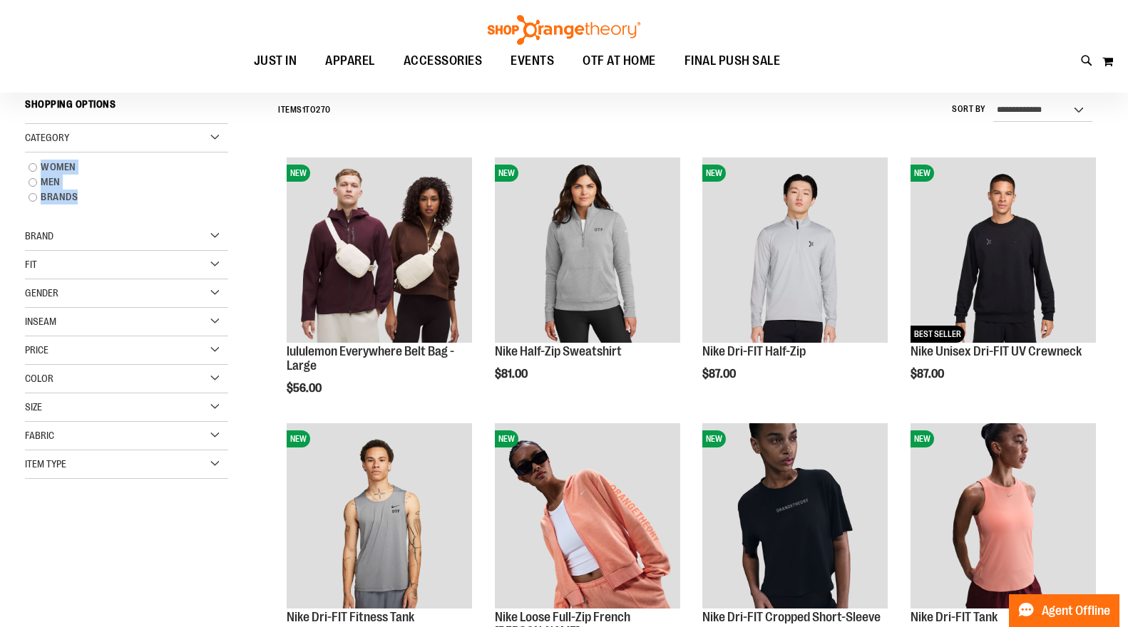
click at [13, 173] on main "**********" at bounding box center [564, 550] width 1128 height 982
click at [40, 168] on link "WOMEN" at bounding box center [118, 167] width 195 height 15
click at [29, 168] on link "WOMEN" at bounding box center [118, 167] width 195 height 15
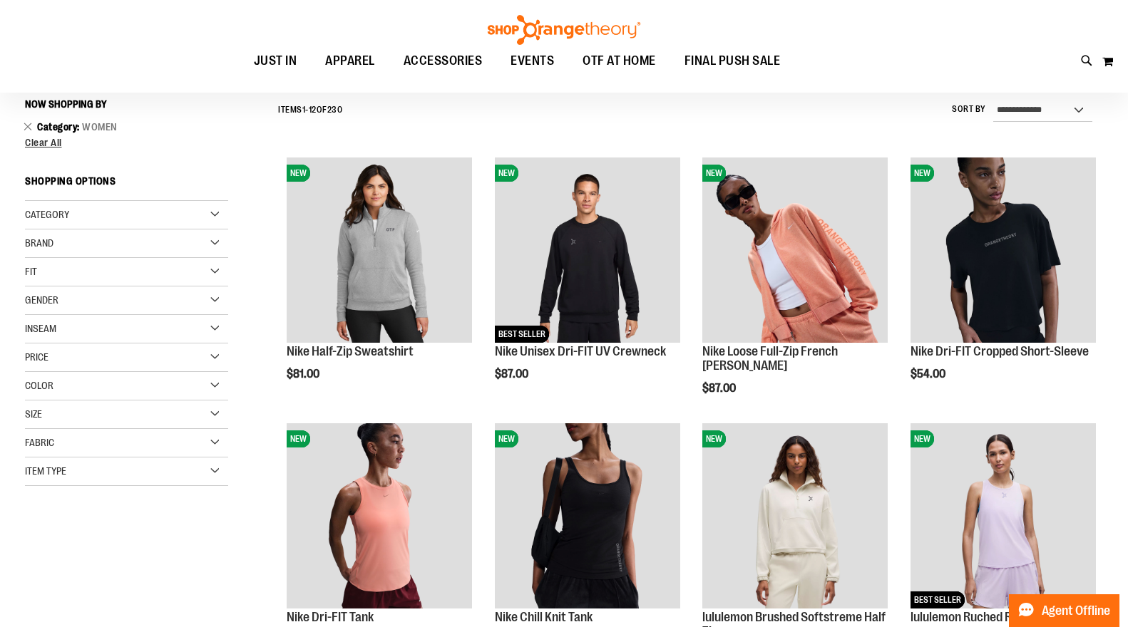
drag, startPoint x: 32, startPoint y: 271, endPoint x: 33, endPoint y: 170, distance: 101.2
click at [33, 170] on strong "Shopping Options" at bounding box center [126, 185] width 203 height 32
click at [164, 215] on div "Category" at bounding box center [126, 215] width 203 height 29
click at [222, 212] on div "Category" at bounding box center [126, 215] width 203 height 29
click at [212, 299] on div "Gender" at bounding box center [126, 301] width 203 height 29
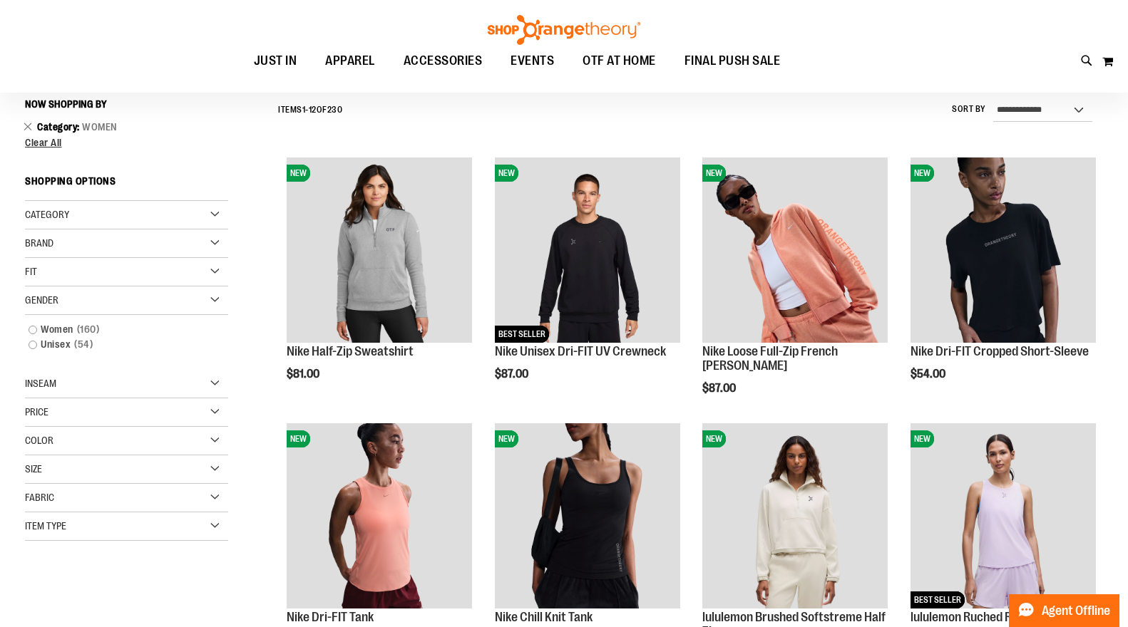
click at [33, 327] on link "Women 160 items" at bounding box center [118, 329] width 195 height 15
click at [33, 331] on link "Women 160 items" at bounding box center [118, 329] width 195 height 15
click at [14, 337] on main "**********" at bounding box center [564, 550] width 1128 height 982
click at [32, 334] on link "Women 160 items" at bounding box center [118, 329] width 195 height 15
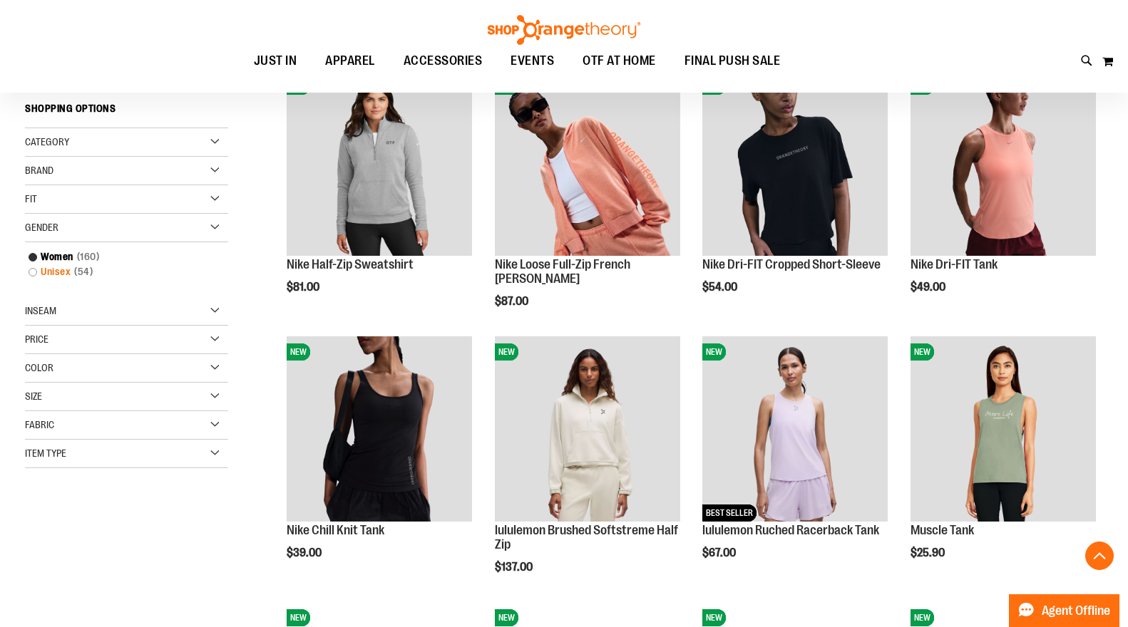
scroll to position [226, 0]
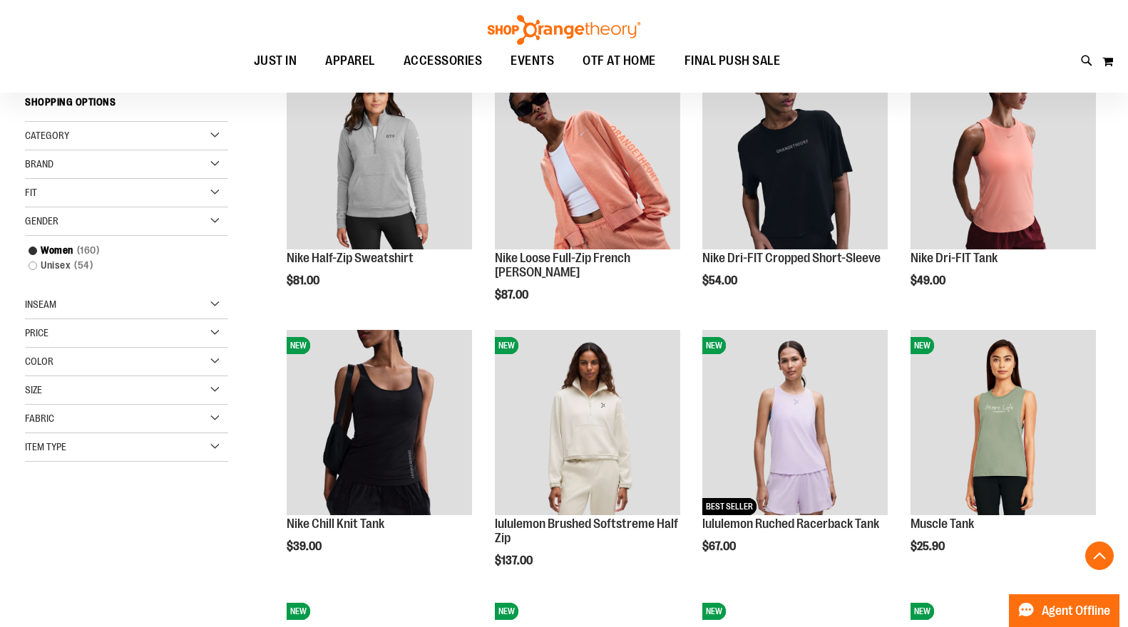
click at [178, 394] on div "Size" at bounding box center [126, 390] width 203 height 29
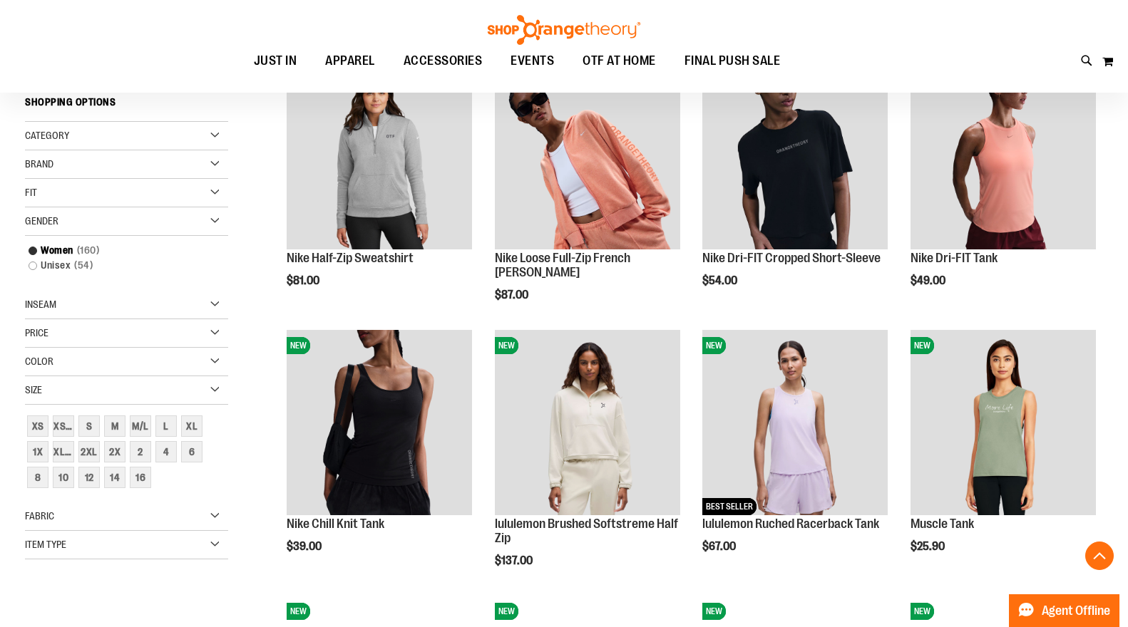
click at [185, 427] on div "XL" at bounding box center [191, 426] width 21 height 21
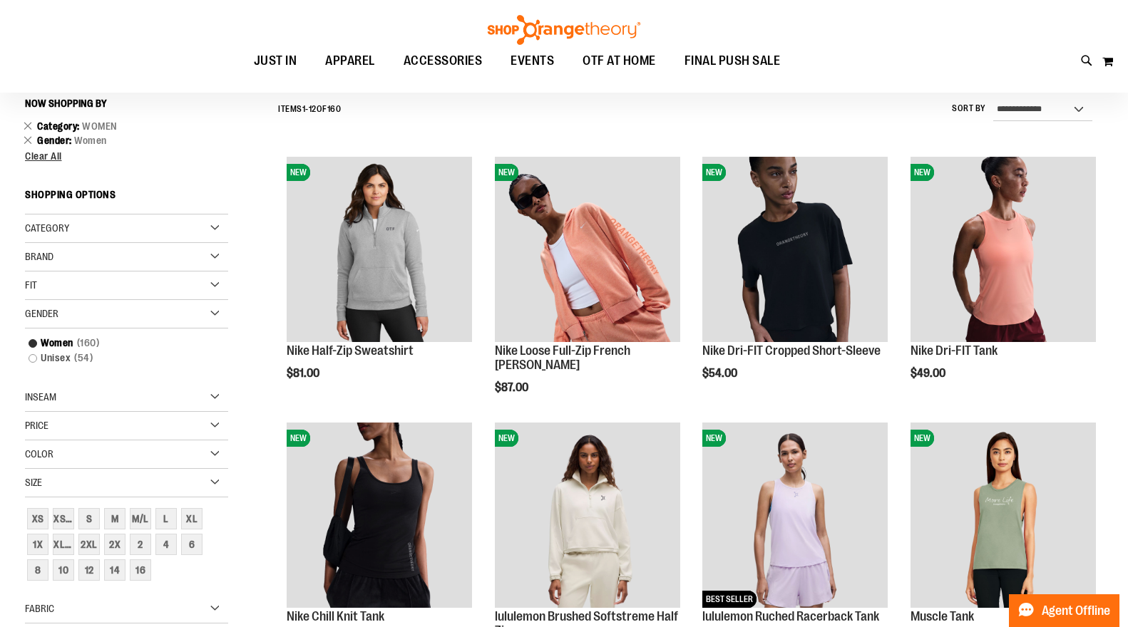
scroll to position [133, 0]
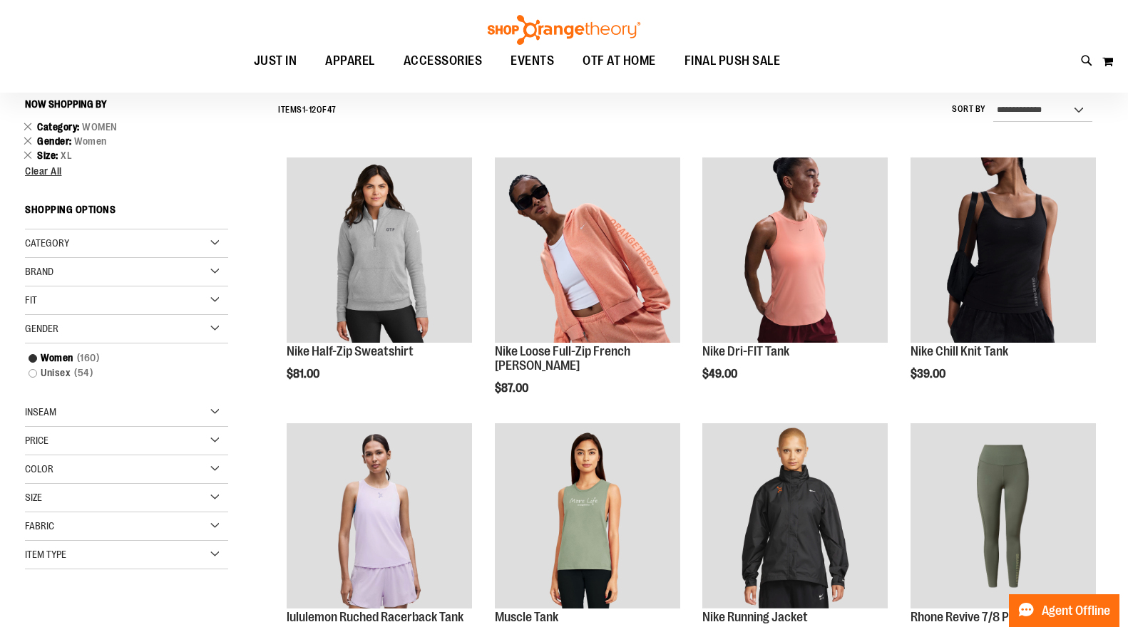
click at [194, 518] on div "**********" at bounding box center [564, 563] width 1078 height 942
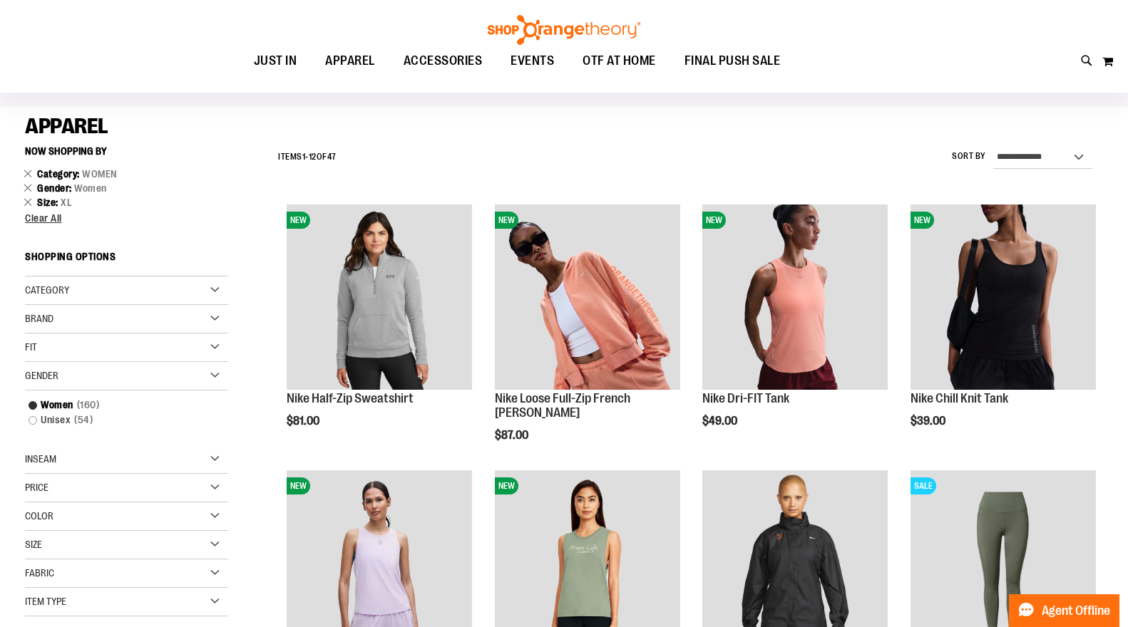
scroll to position [53, 0]
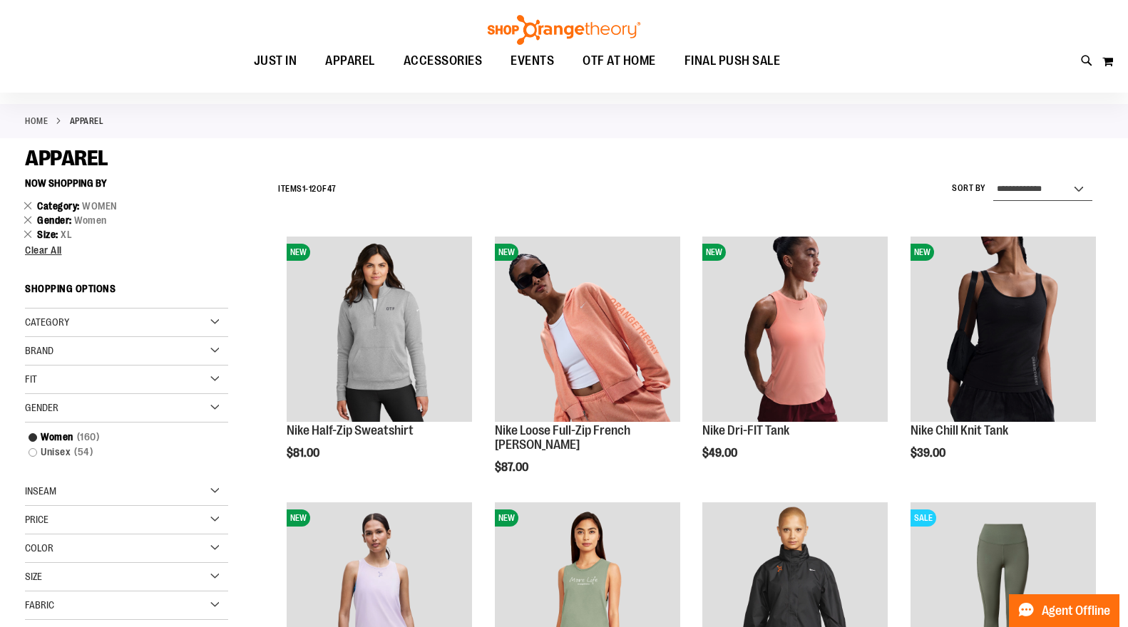
select select "*********"
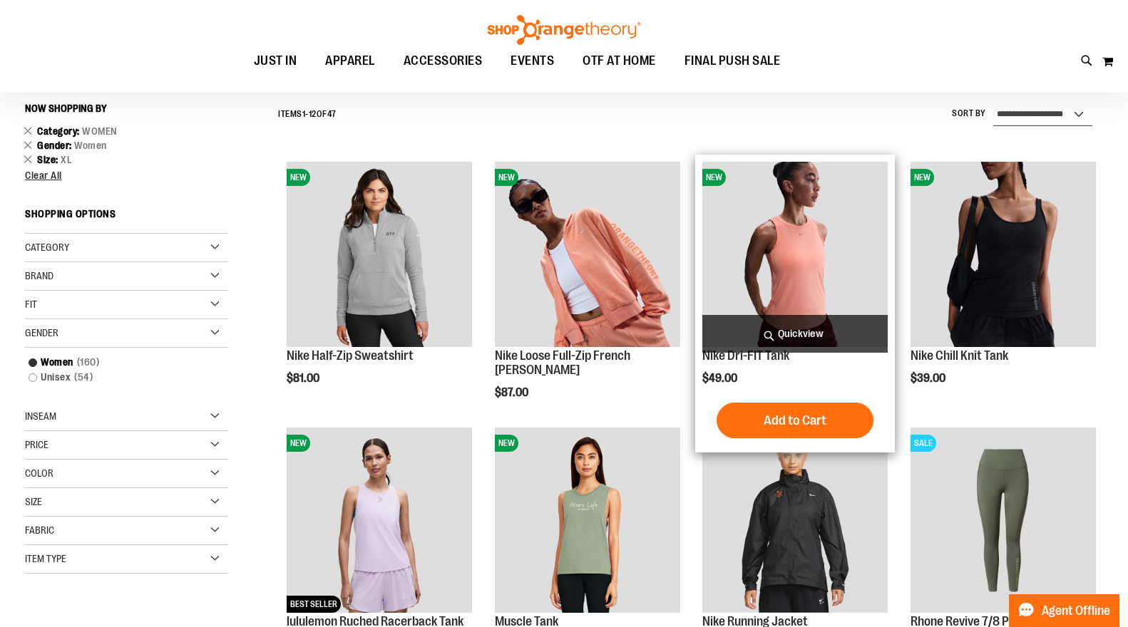
scroll to position [133, 0]
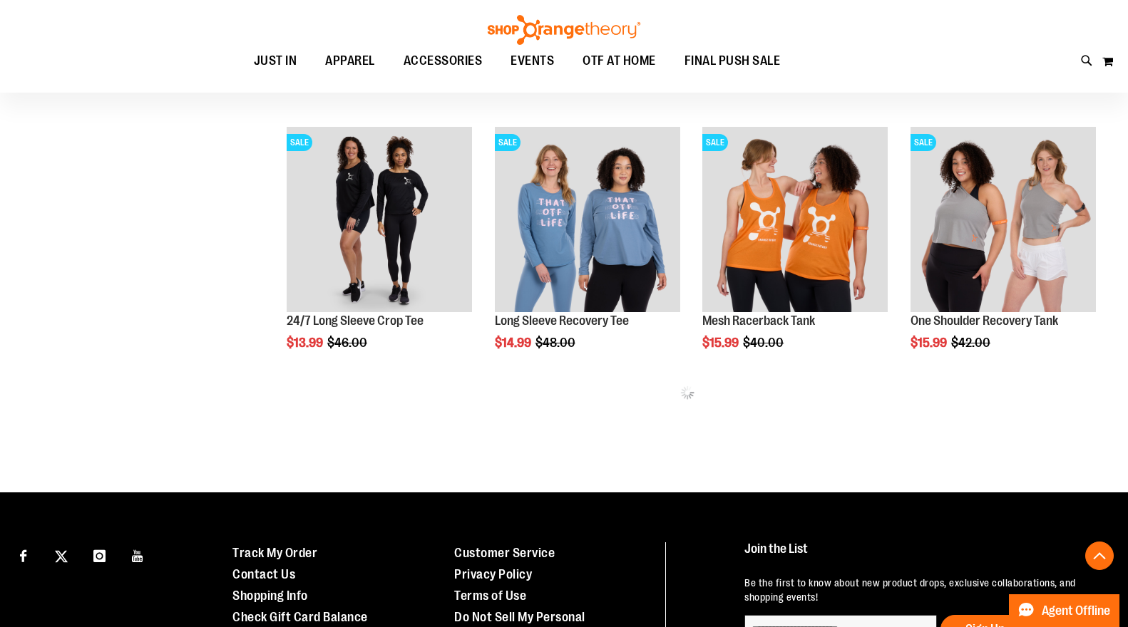
scroll to position [710, 0]
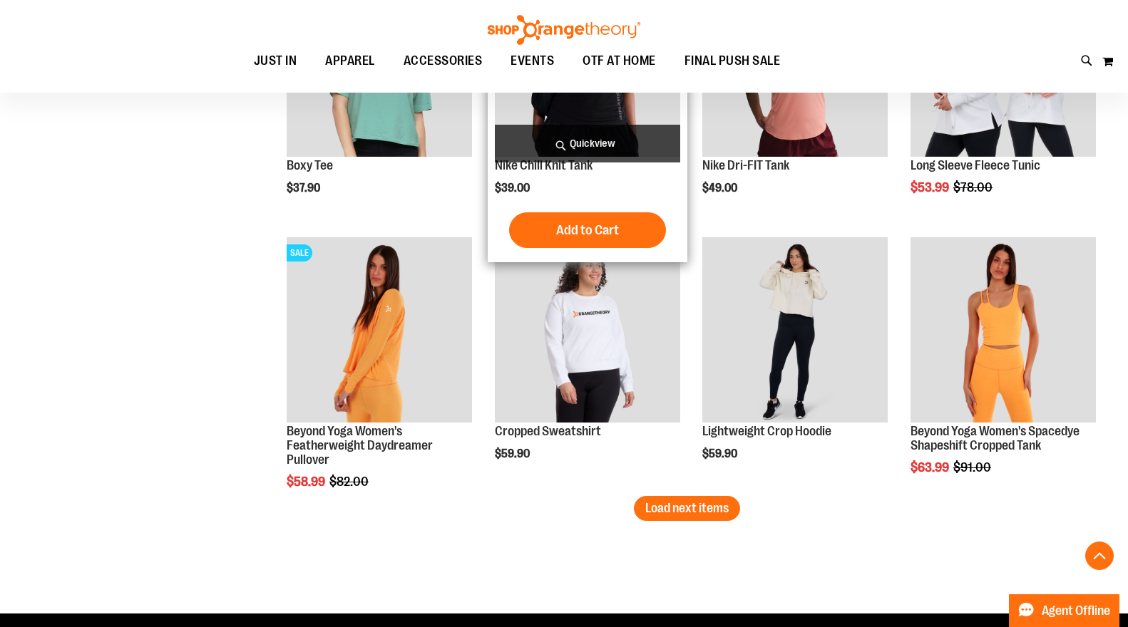
scroll to position [2183, 0]
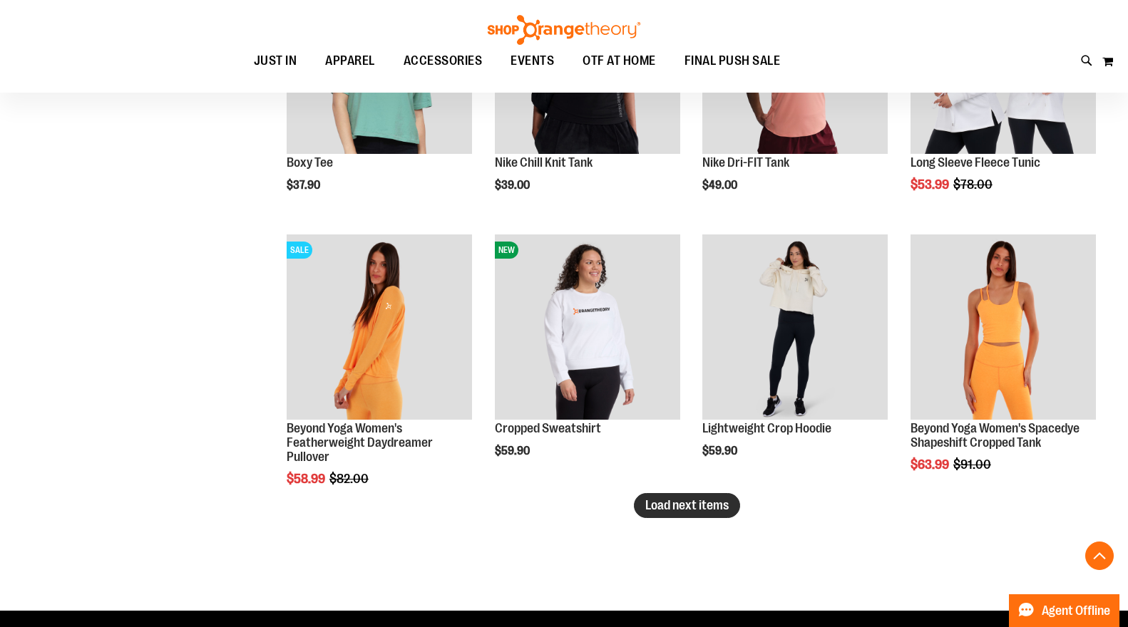
click at [714, 510] on span "Load next items" at bounding box center [686, 505] width 83 height 14
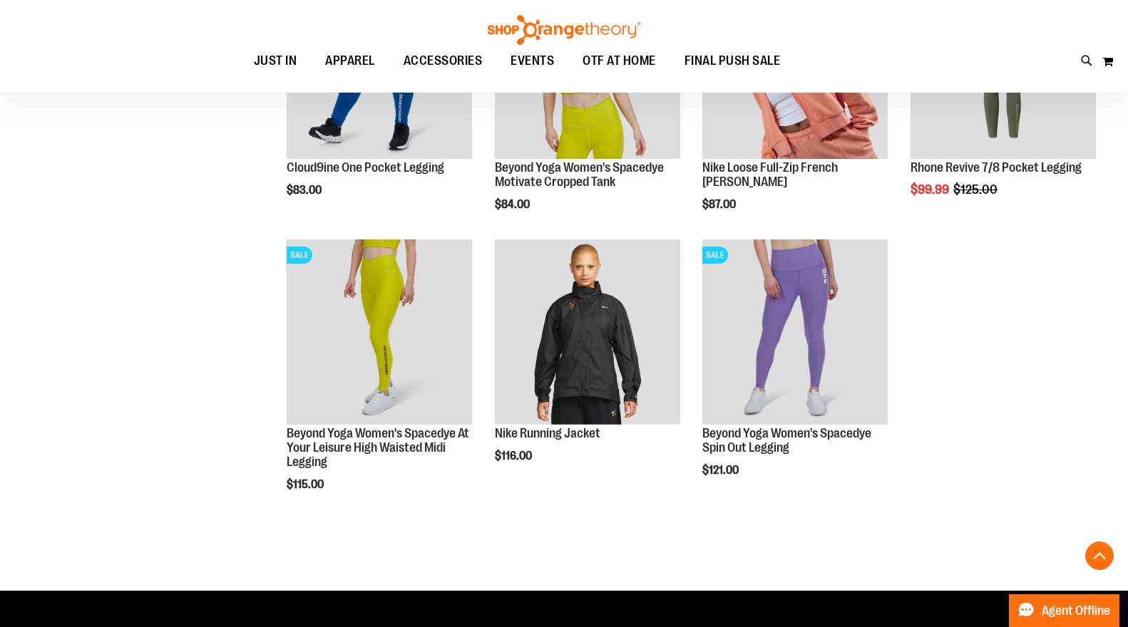
scroll to position [2976, 0]
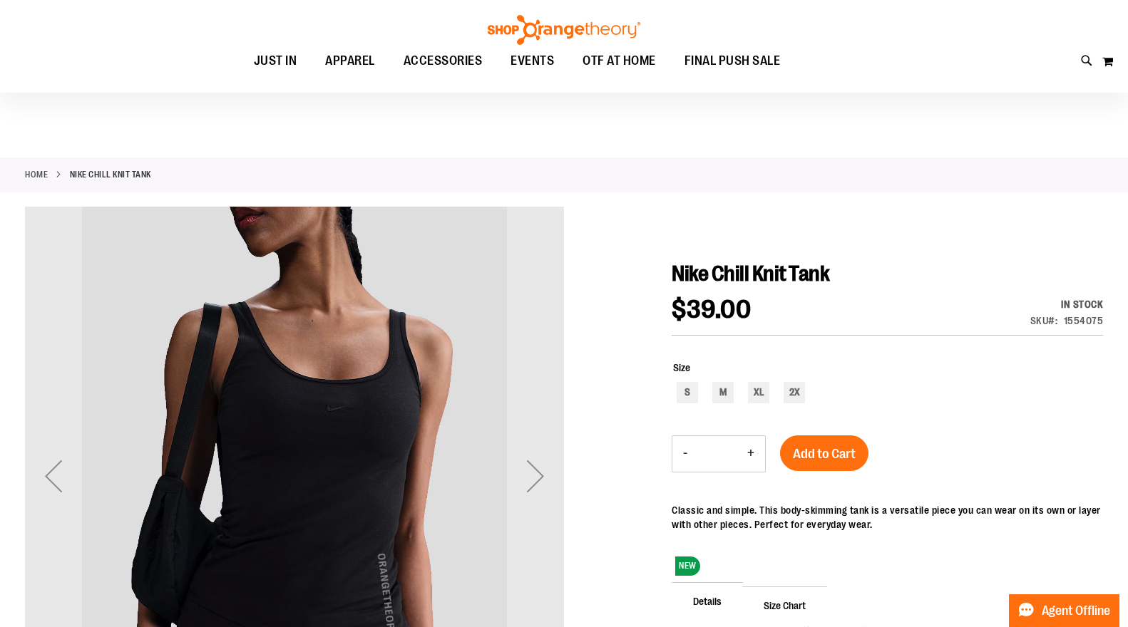
scroll to position [130, 0]
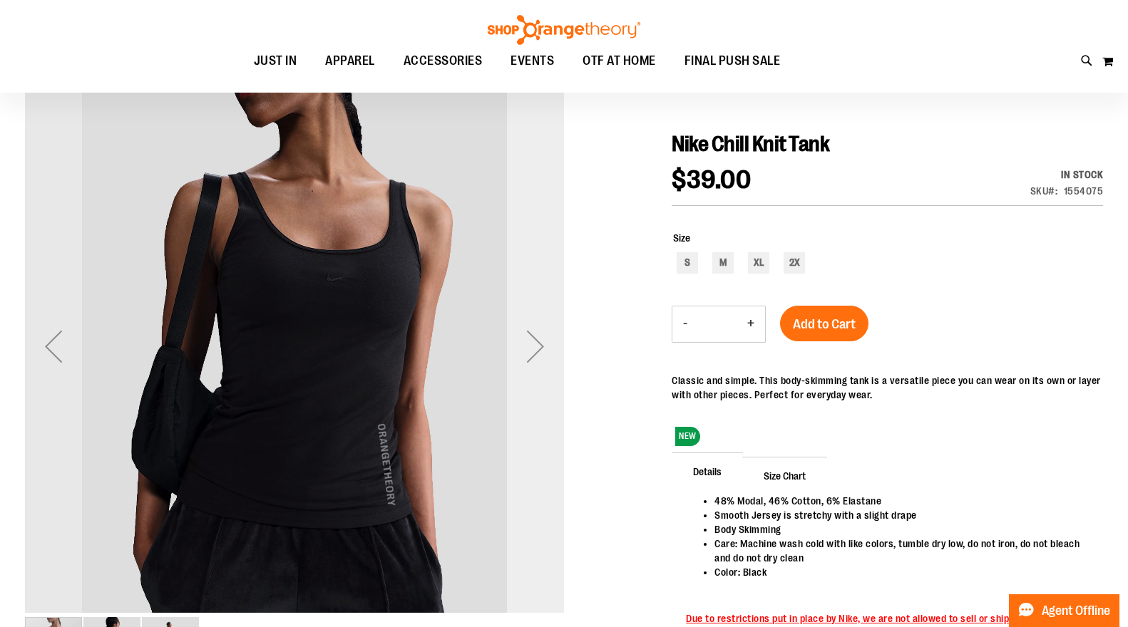
click at [538, 339] on div "Next" at bounding box center [535, 346] width 57 height 57
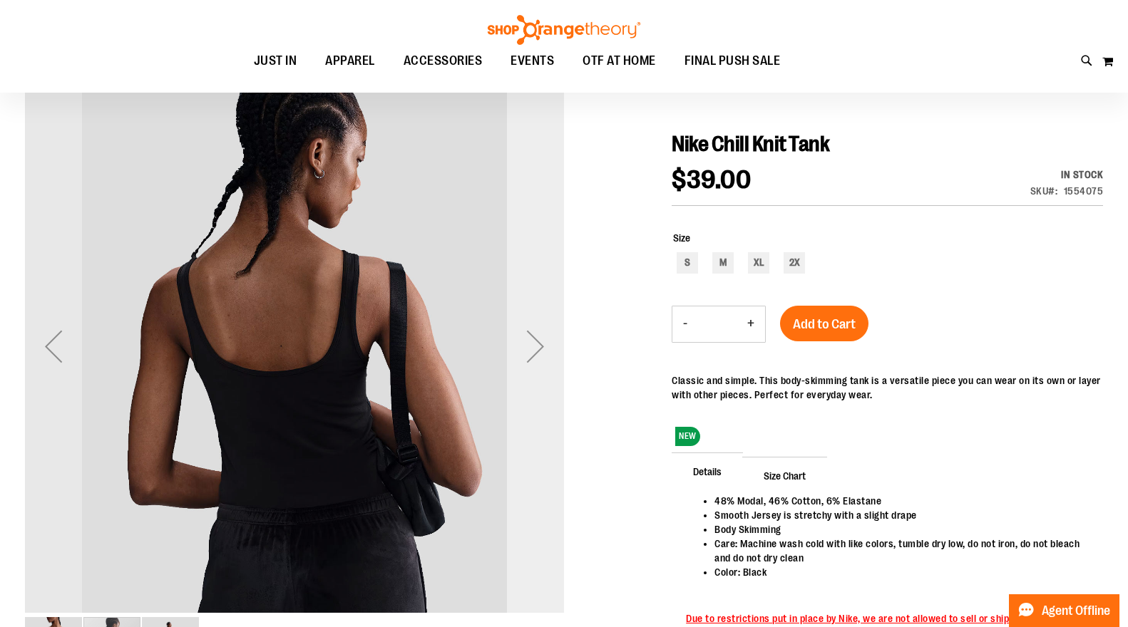
click at [538, 339] on div "Next" at bounding box center [535, 346] width 57 height 57
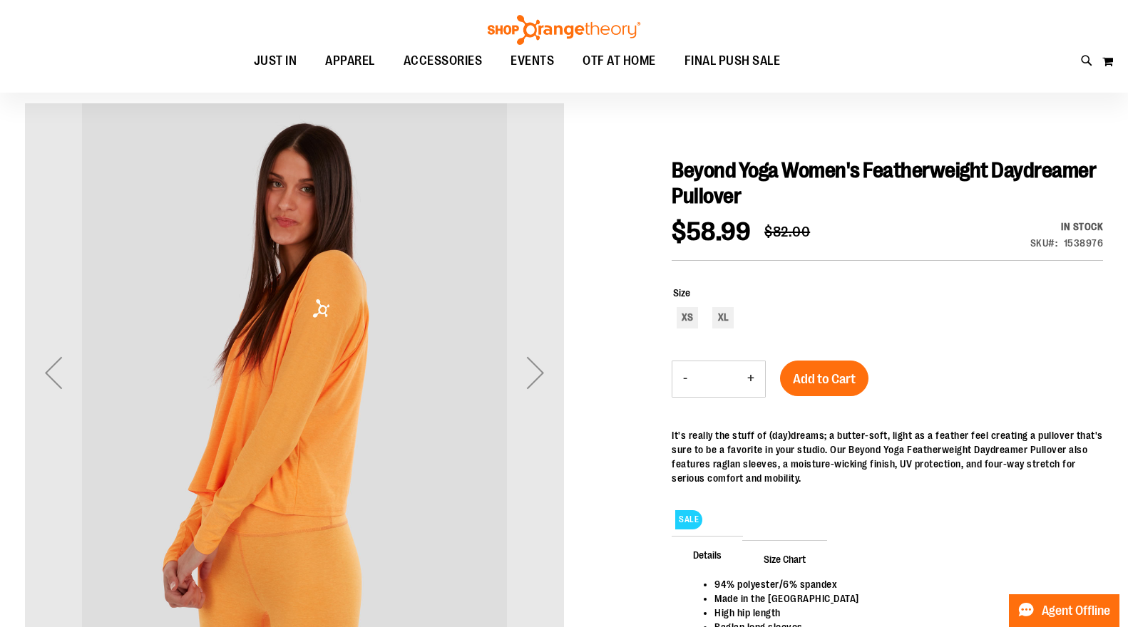
scroll to position [104, 0]
click at [532, 369] on div "Next" at bounding box center [535, 372] width 57 height 57
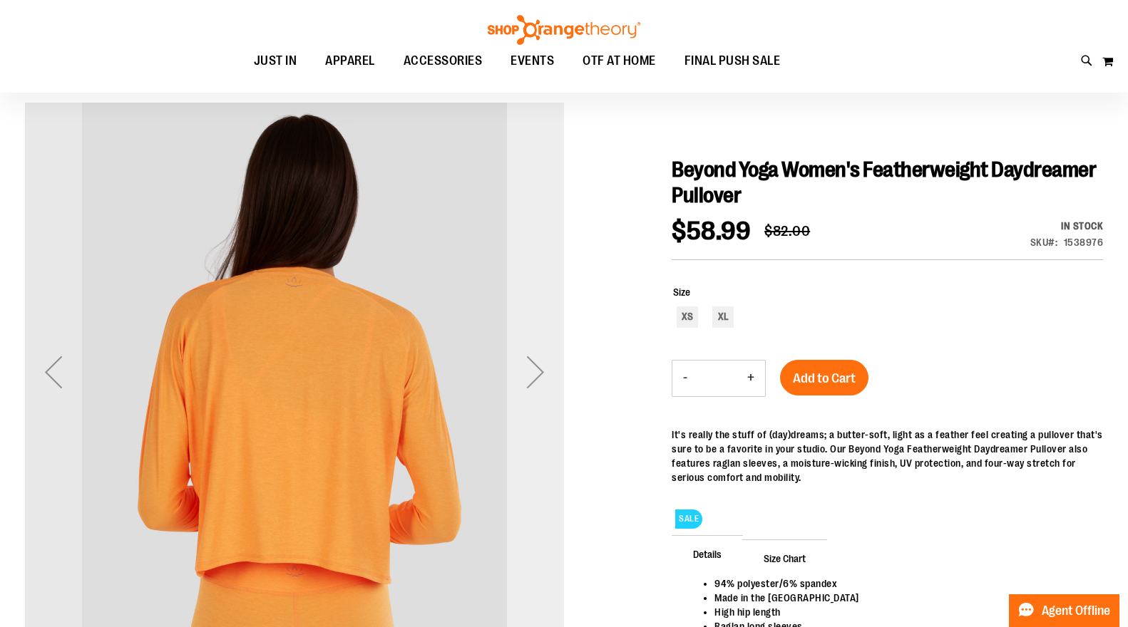
click at [532, 369] on div "Next" at bounding box center [535, 372] width 57 height 57
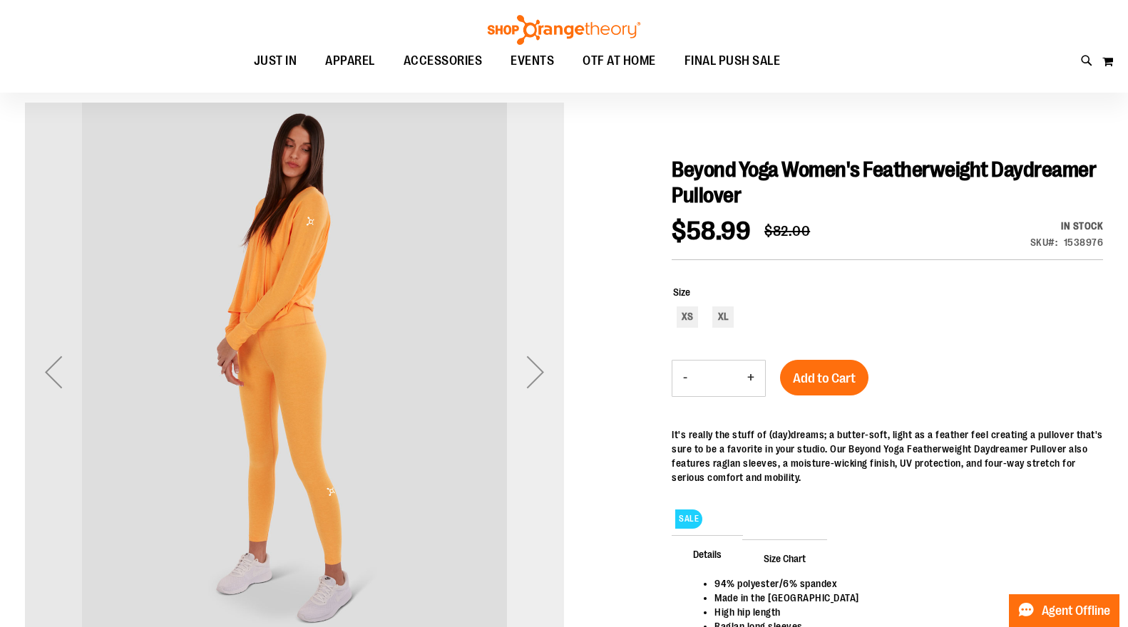
click at [532, 369] on div "Next" at bounding box center [535, 372] width 57 height 57
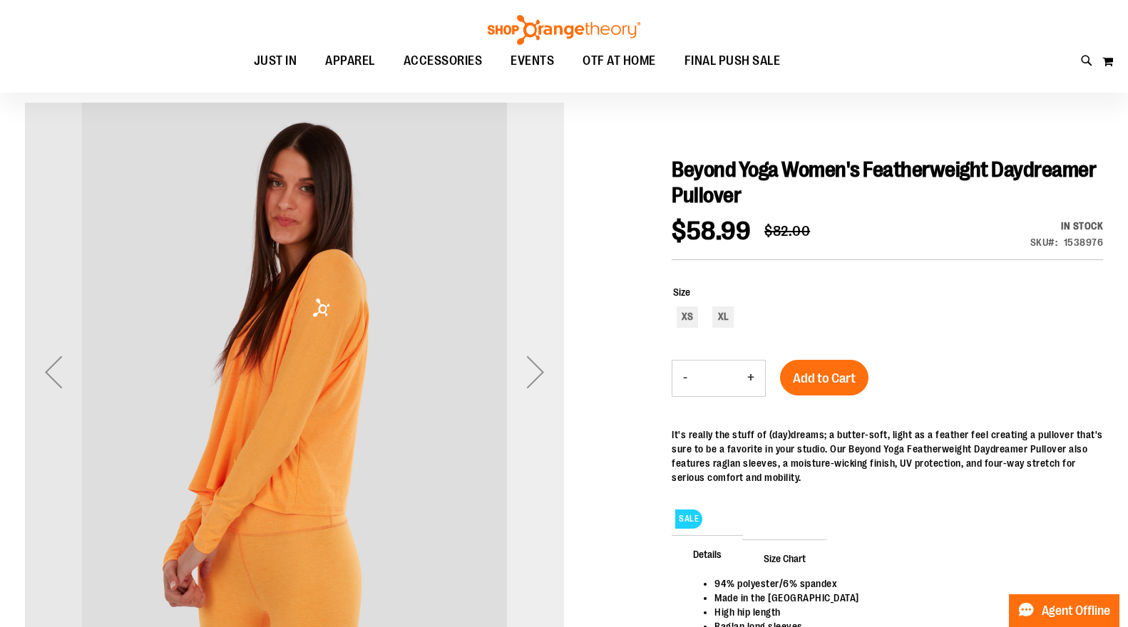
click at [532, 369] on div "Next" at bounding box center [535, 372] width 57 height 57
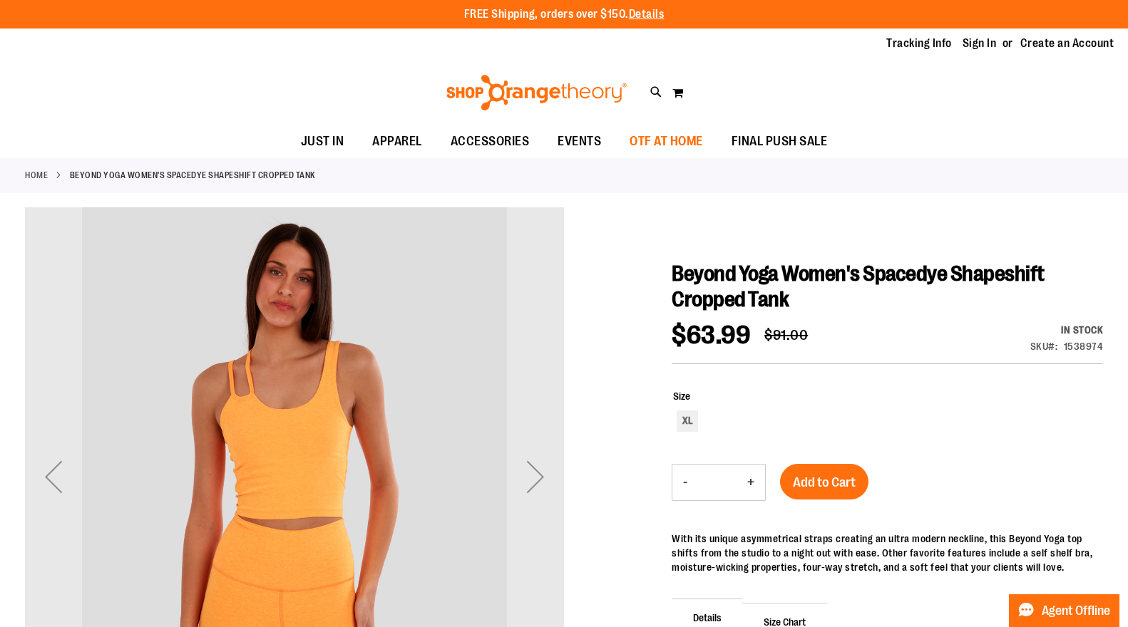
scroll to position [6, 0]
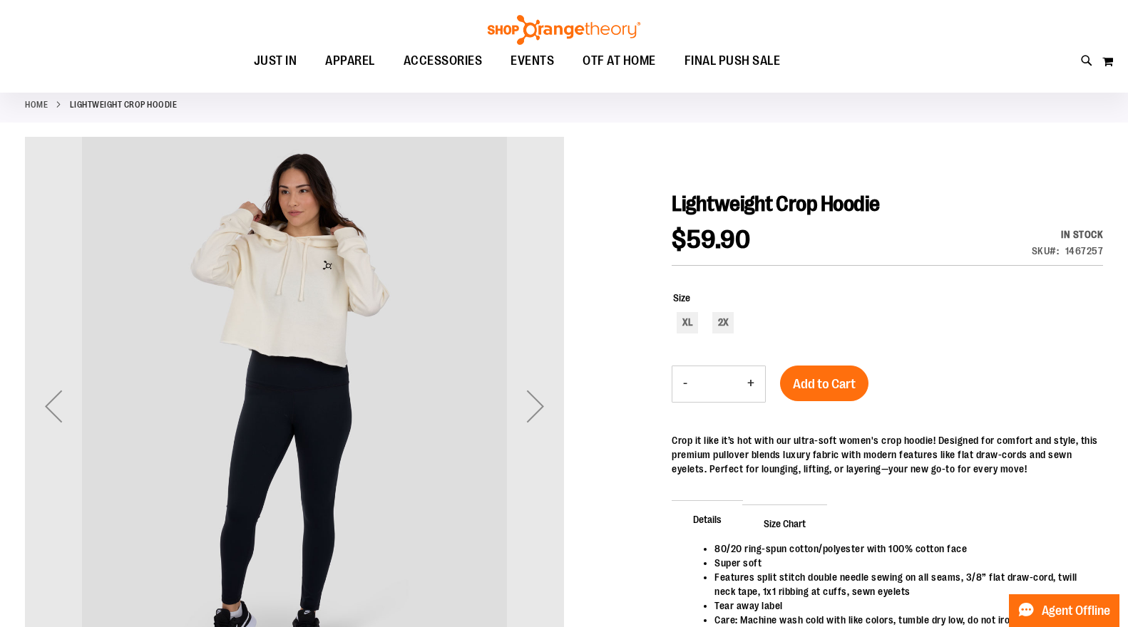
scroll to position [73, 0]
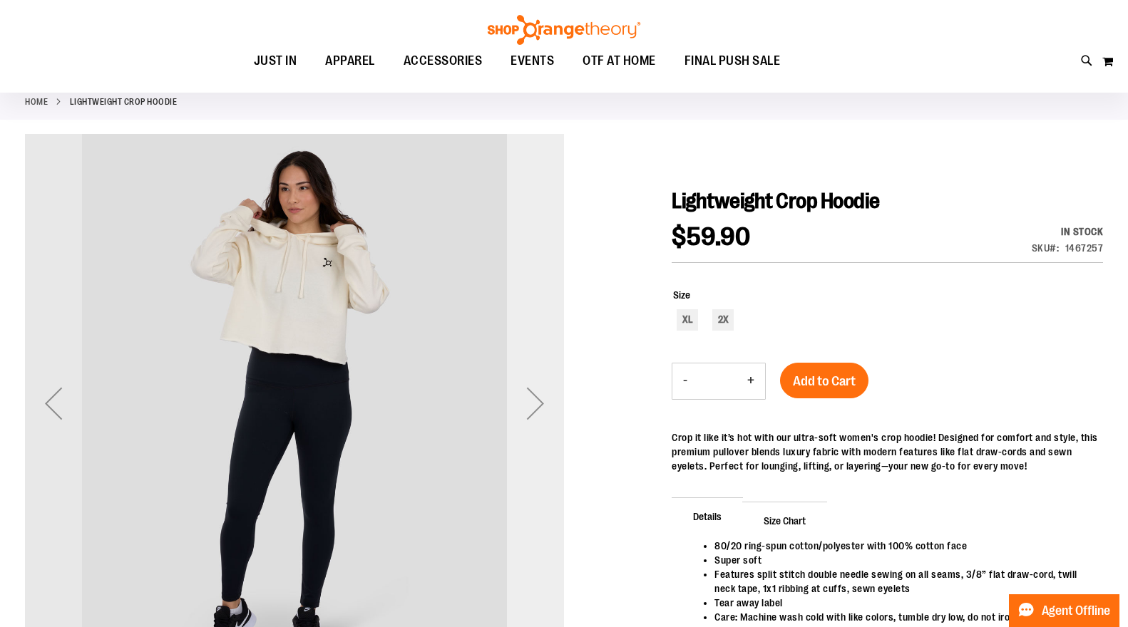
click at [538, 408] on div "Next" at bounding box center [535, 403] width 57 height 57
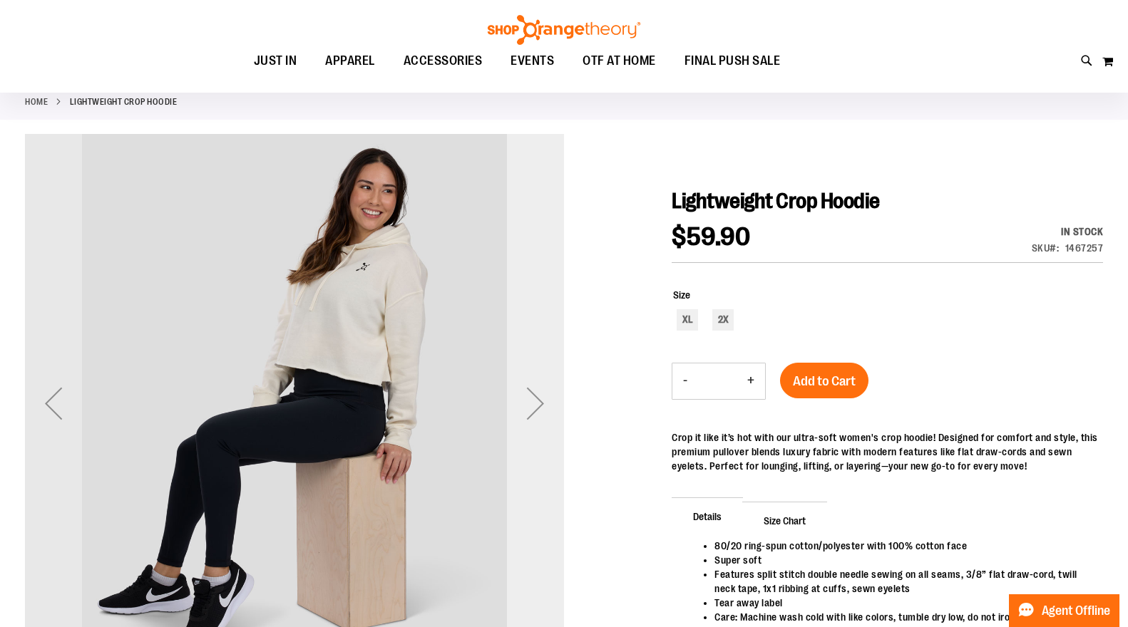
click at [538, 408] on div "Next" at bounding box center [535, 403] width 57 height 57
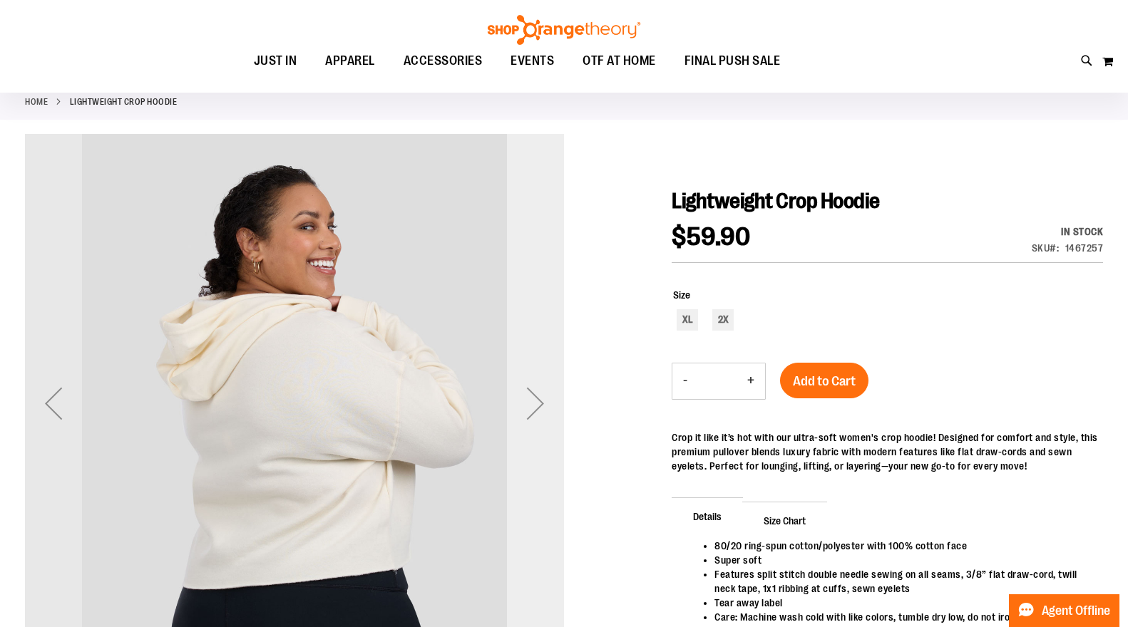
click at [538, 408] on div "Next" at bounding box center [535, 403] width 57 height 57
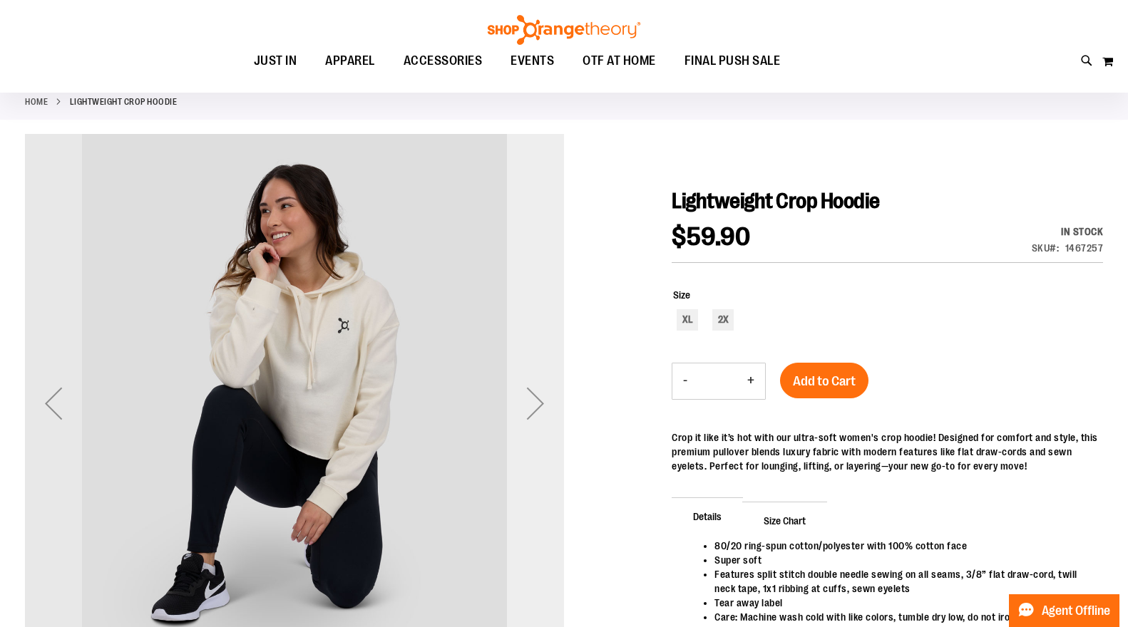
click at [538, 408] on div "Next" at bounding box center [535, 403] width 57 height 57
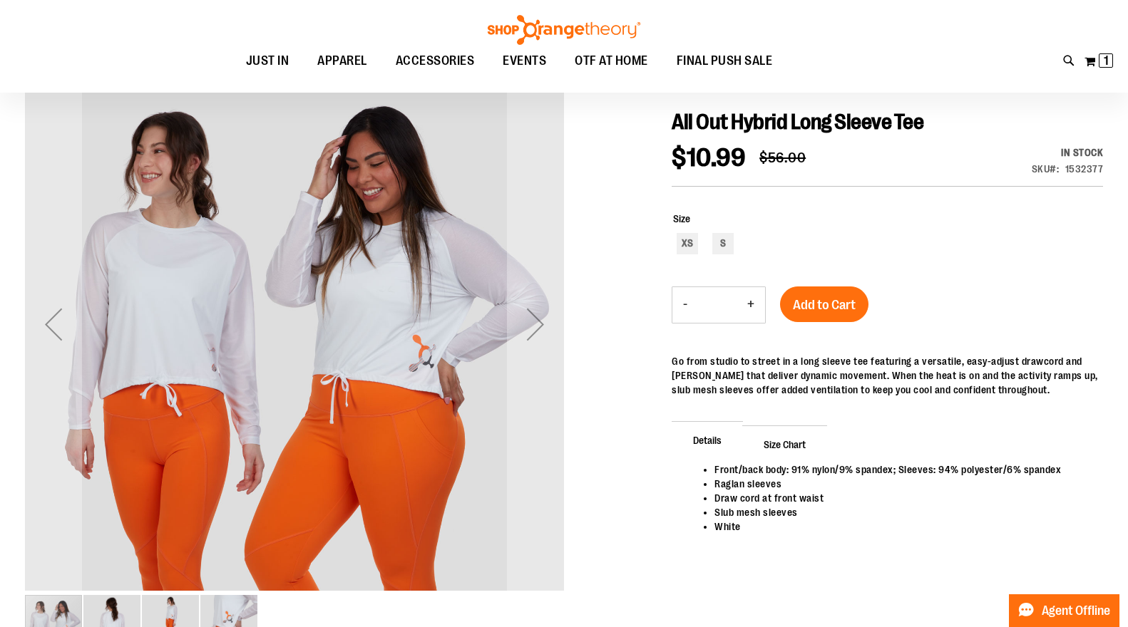
scroll to position [158, 0]
